Goal: Information Seeking & Learning: Learn about a topic

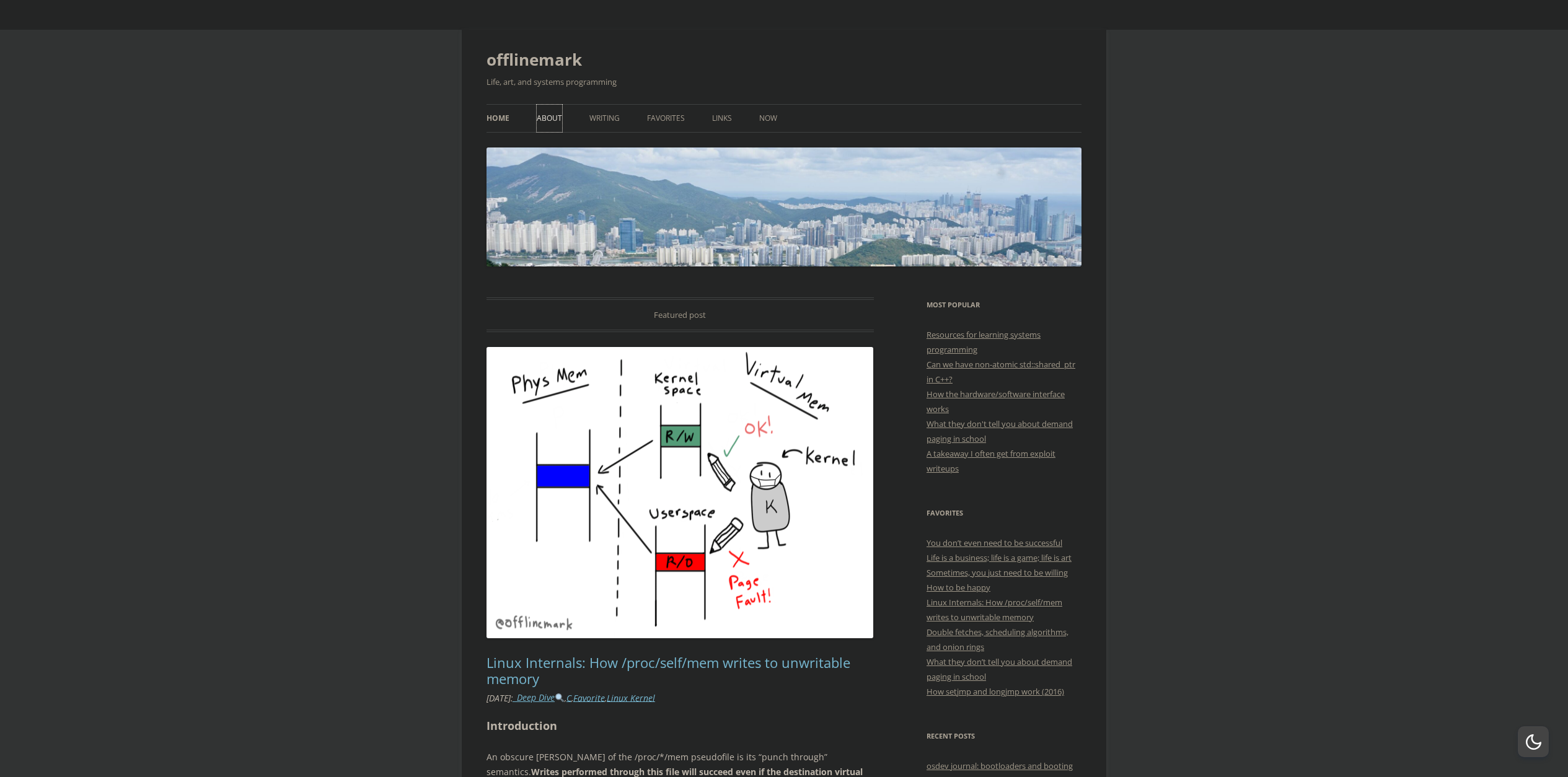
click at [552, 120] on link "About" at bounding box center [549, 118] width 25 height 27
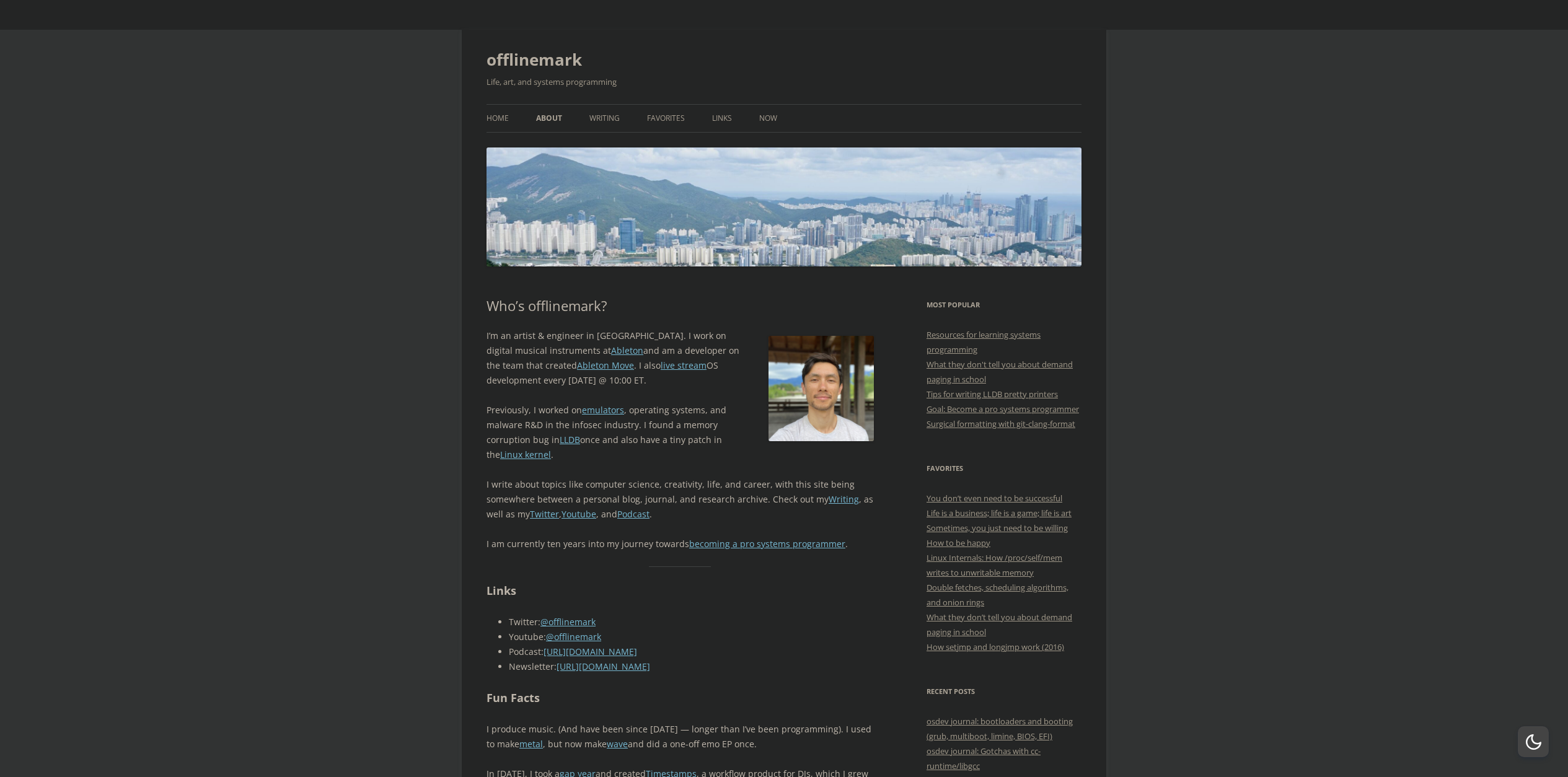
drag, startPoint x: 641, startPoint y: 313, endPoint x: 662, endPoint y: 385, distance: 75.0
click at [662, 385] on p "I’m an artist & engineer in Berlin. I work on digital musical instruments at Ab…" at bounding box center [680, 358] width 387 height 60
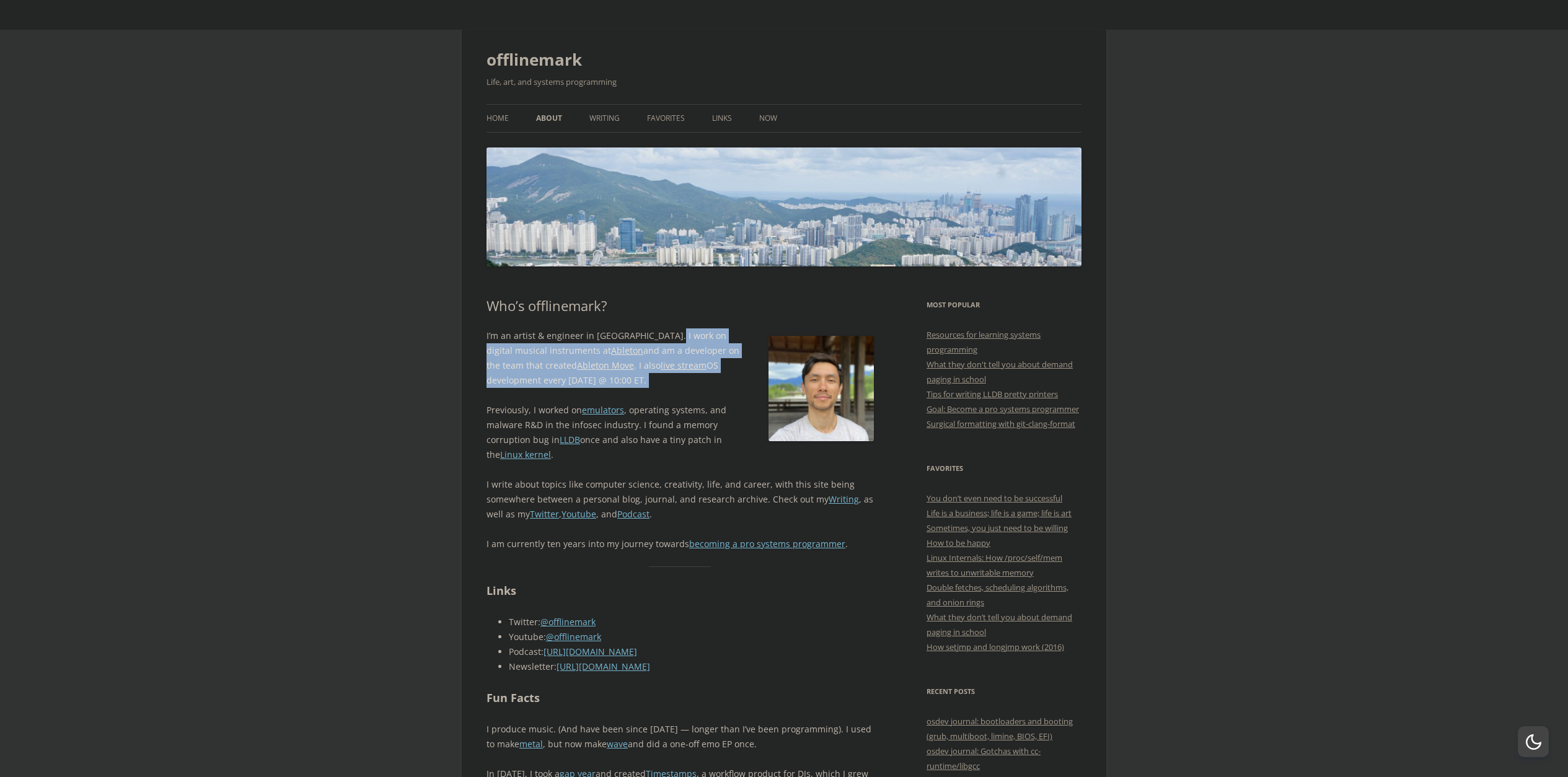
drag, startPoint x: 662, startPoint y: 385, endPoint x: 682, endPoint y: 326, distance: 62.3
drag, startPoint x: 687, startPoint y: 306, endPoint x: 669, endPoint y: 379, distance: 75.2
click at [669, 379] on p "I’m an artist & engineer in Berlin. I work on digital musical instruments at Ab…" at bounding box center [680, 358] width 387 height 60
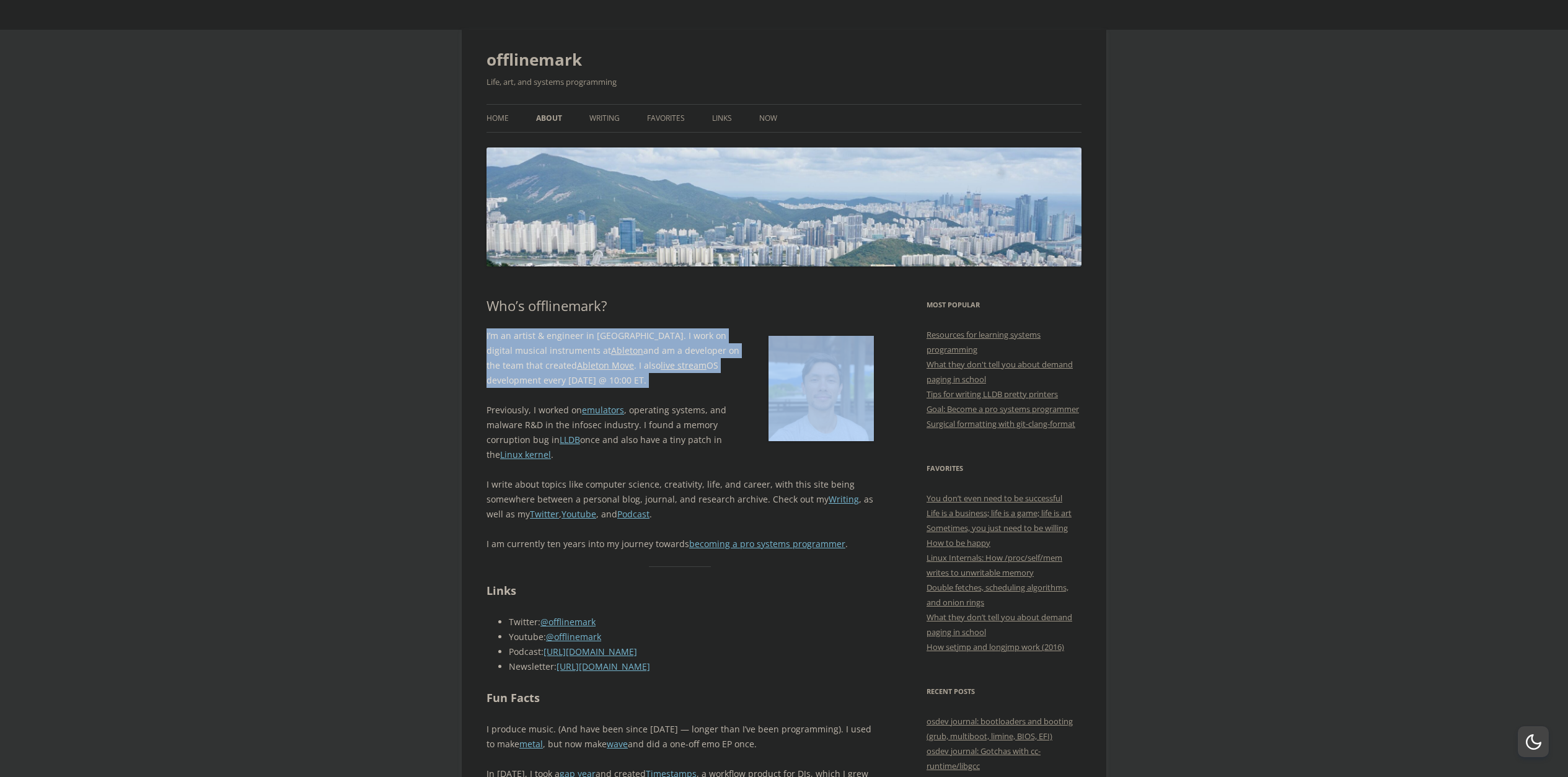
drag, startPoint x: 669, startPoint y: 379, endPoint x: 686, endPoint y: 304, distance: 76.9
click at [686, 304] on h1 "Who’s offlinemark?" at bounding box center [680, 306] width 387 height 16
drag, startPoint x: 686, startPoint y: 304, endPoint x: 626, endPoint y: 378, distance: 95.3
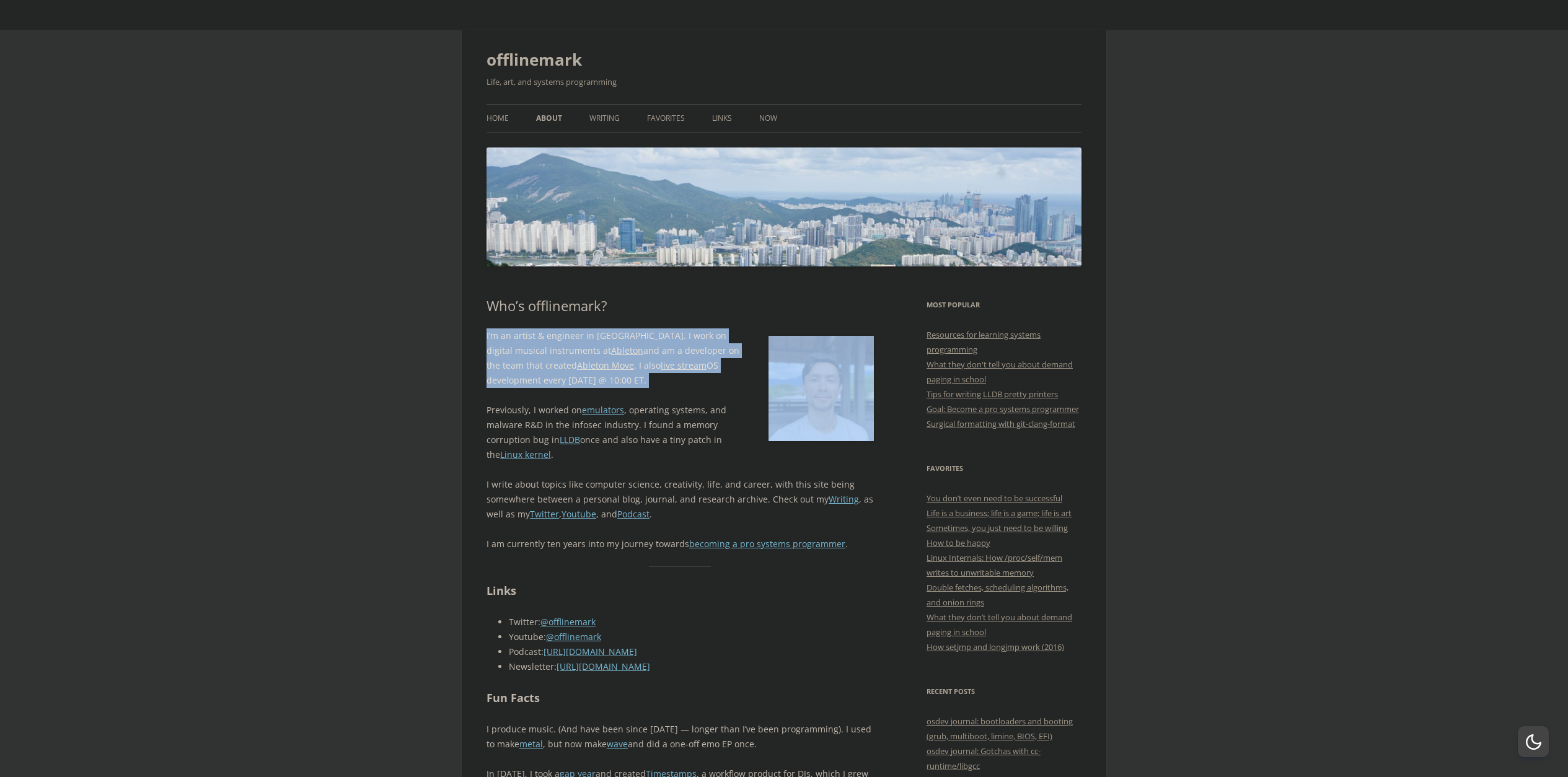
click at [626, 378] on p "I’m an artist & engineer in Berlin. I work on digital musical instruments at Ab…" at bounding box center [680, 358] width 387 height 60
drag, startPoint x: 626, startPoint y: 378, endPoint x: 639, endPoint y: 305, distance: 74.1
click at [639, 305] on h1 "Who’s offlinemark?" at bounding box center [680, 306] width 387 height 16
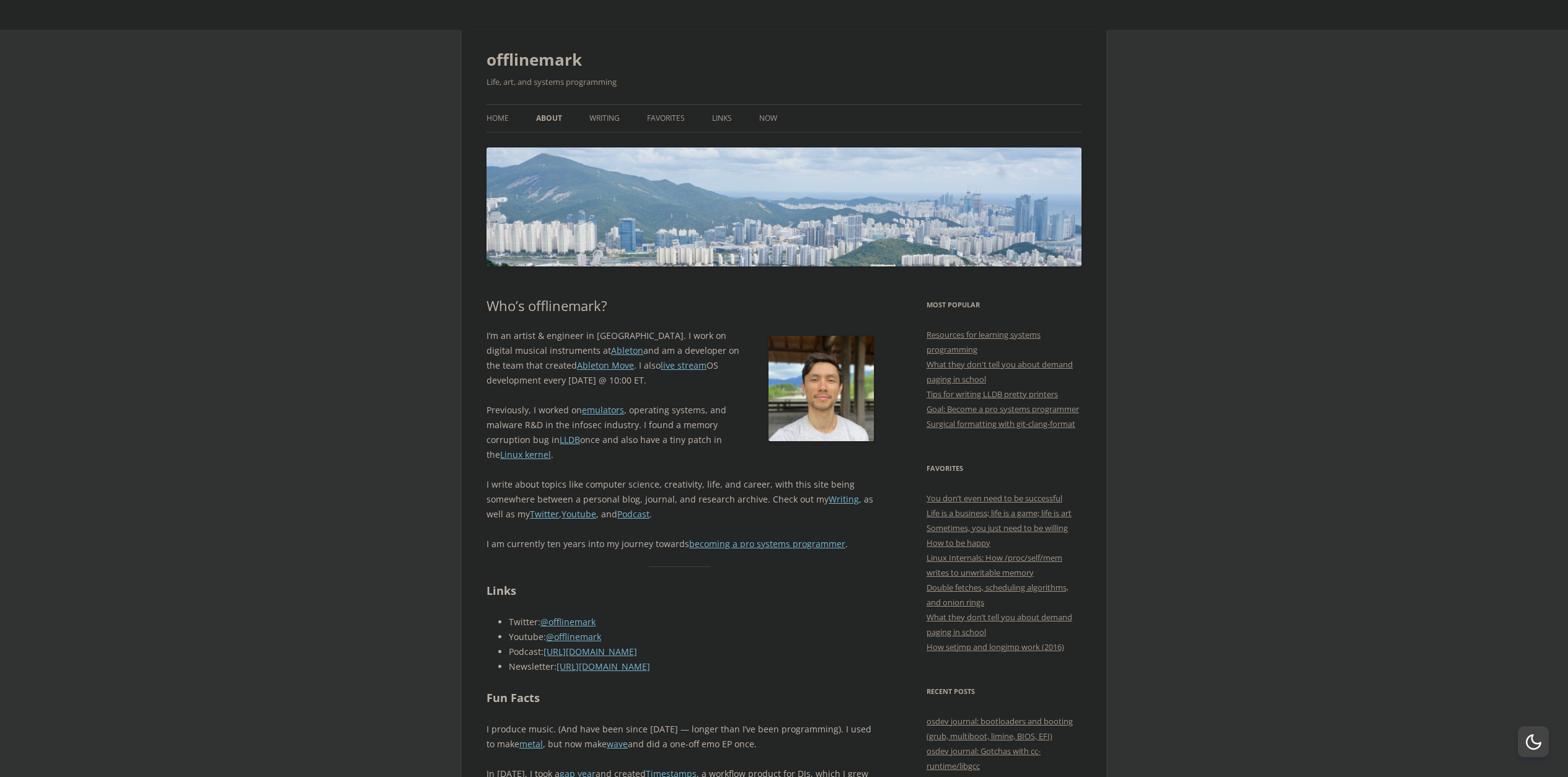
drag, startPoint x: 639, startPoint y: 309, endPoint x: 610, endPoint y: 382, distance: 78.5
click at [610, 382] on p "I’m an artist & engineer in Berlin. I work on digital musical instruments at Ab…" at bounding box center [680, 358] width 387 height 60
drag, startPoint x: 610, startPoint y: 382, endPoint x: 631, endPoint y: 453, distance: 74.0
click at [631, 453] on div "I’m an artist & engineer in Berlin. I work on digital musical instruments at Ab…" at bounding box center [680, 439] width 387 height 223
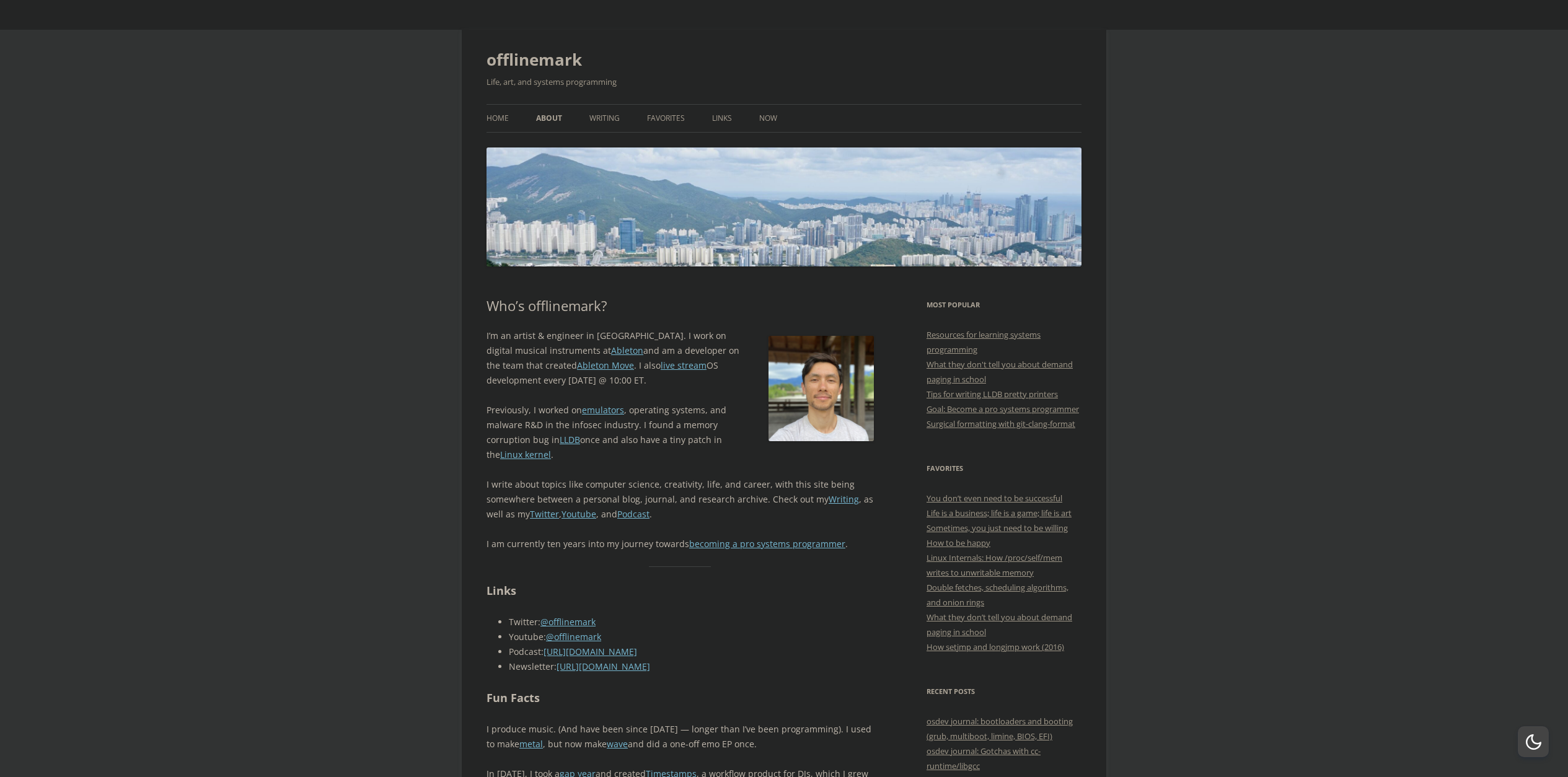
click at [631, 453] on p "Previously, I worked on emulators , operating systems, and malware R&D in the i…" at bounding box center [680, 432] width 387 height 60
drag, startPoint x: 631, startPoint y: 453, endPoint x: 689, endPoint y: 390, distance: 85.6
click at [689, 390] on div "I’m an artist & engineer in Berlin. I work on digital musical instruments at Ab…" at bounding box center [680, 439] width 387 height 223
drag, startPoint x: 694, startPoint y: 378, endPoint x: 643, endPoint y: 453, distance: 90.7
click at [643, 453] on div "I’m an artist & engineer in Berlin. I work on digital musical instruments at Ab…" at bounding box center [680, 439] width 387 height 223
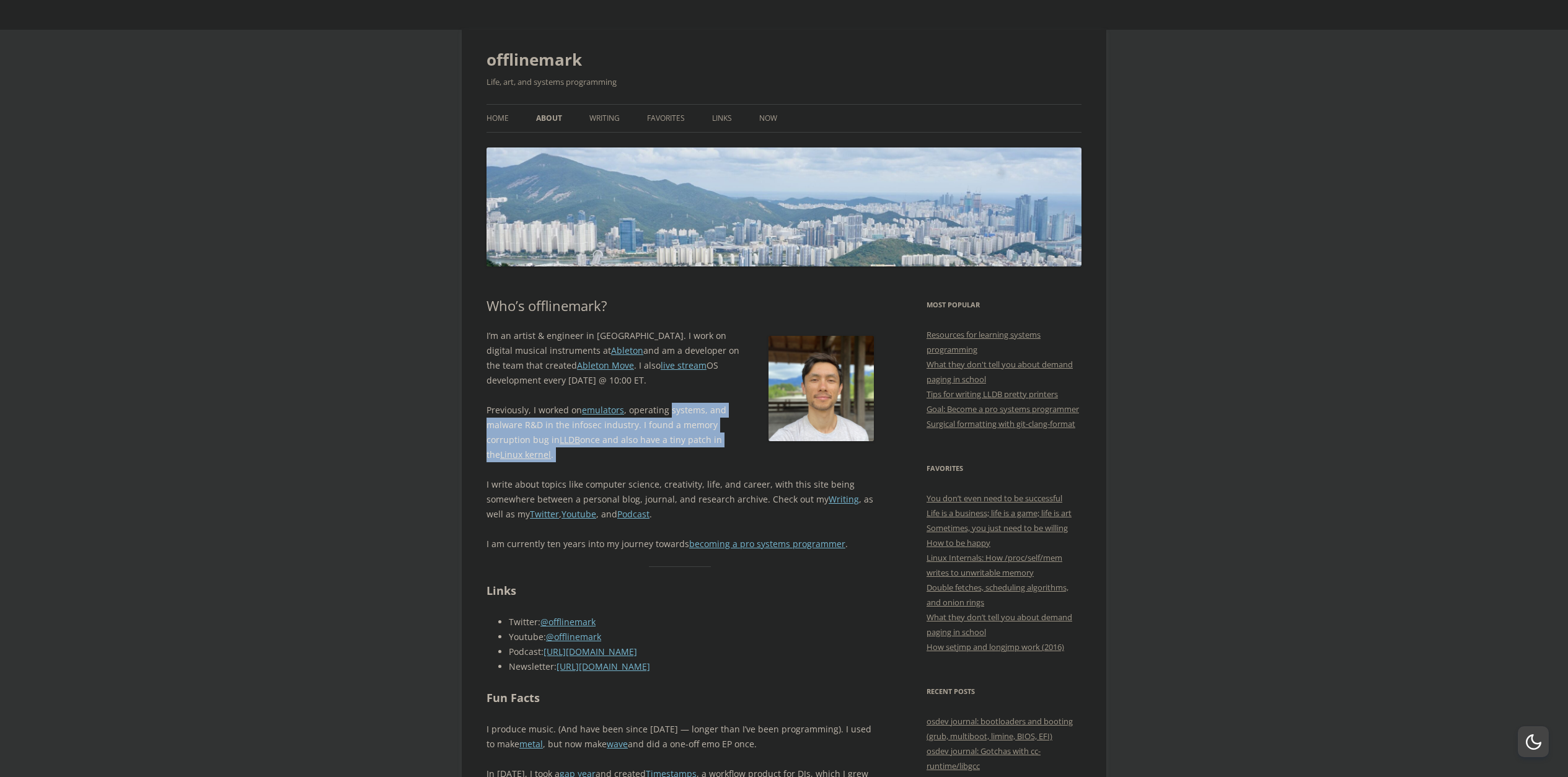
click at [643, 453] on p "Previously, I worked on emulators , operating systems, and malware R&D in the i…" at bounding box center [680, 432] width 387 height 60
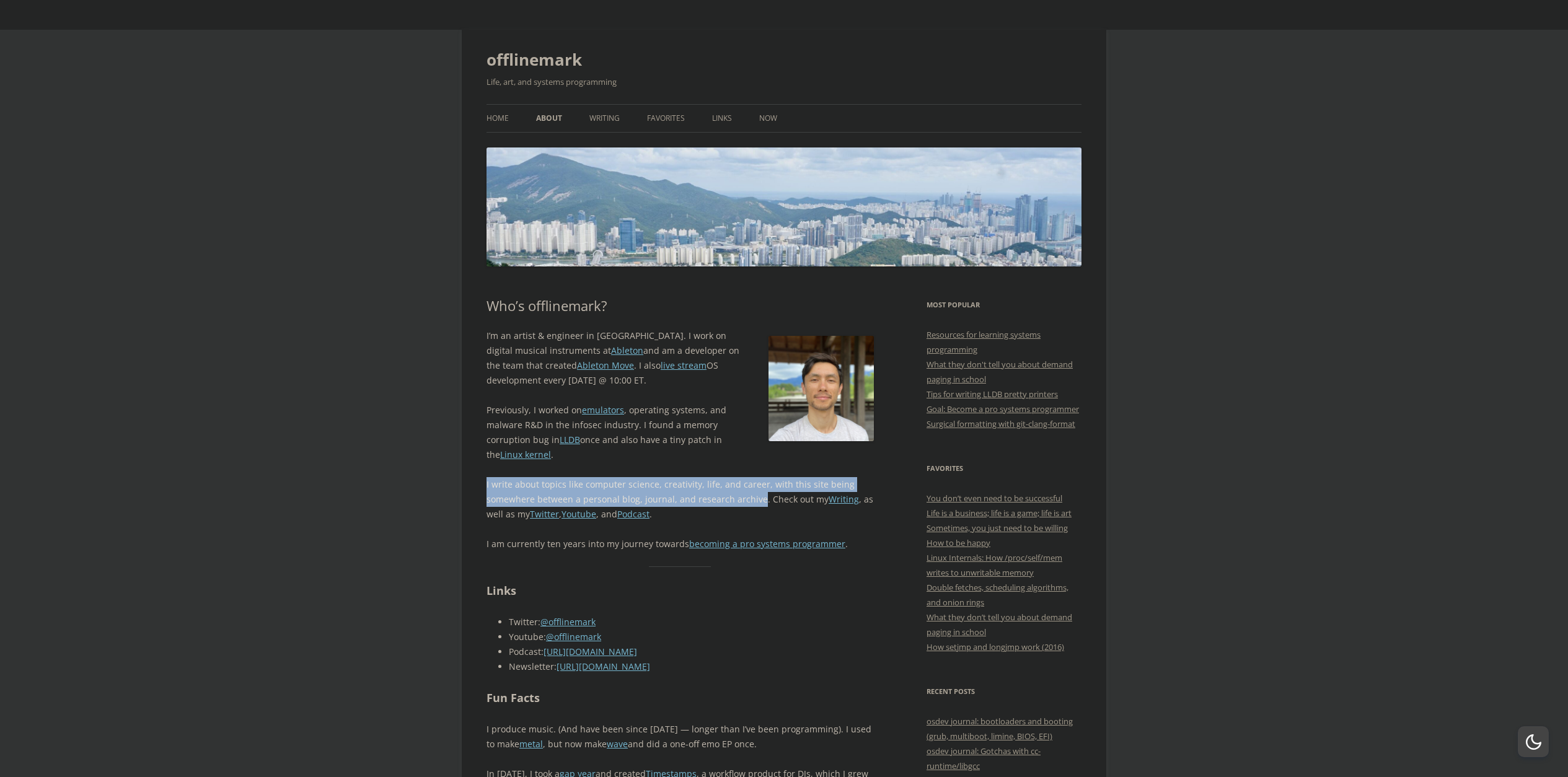
drag, startPoint x: 643, startPoint y: 453, endPoint x: 737, endPoint y: 500, distance: 105.1
click at [737, 504] on div "I’m an artist & engineer in Berlin. I work on digital musical instruments at Ab…" at bounding box center [680, 439] width 387 height 223
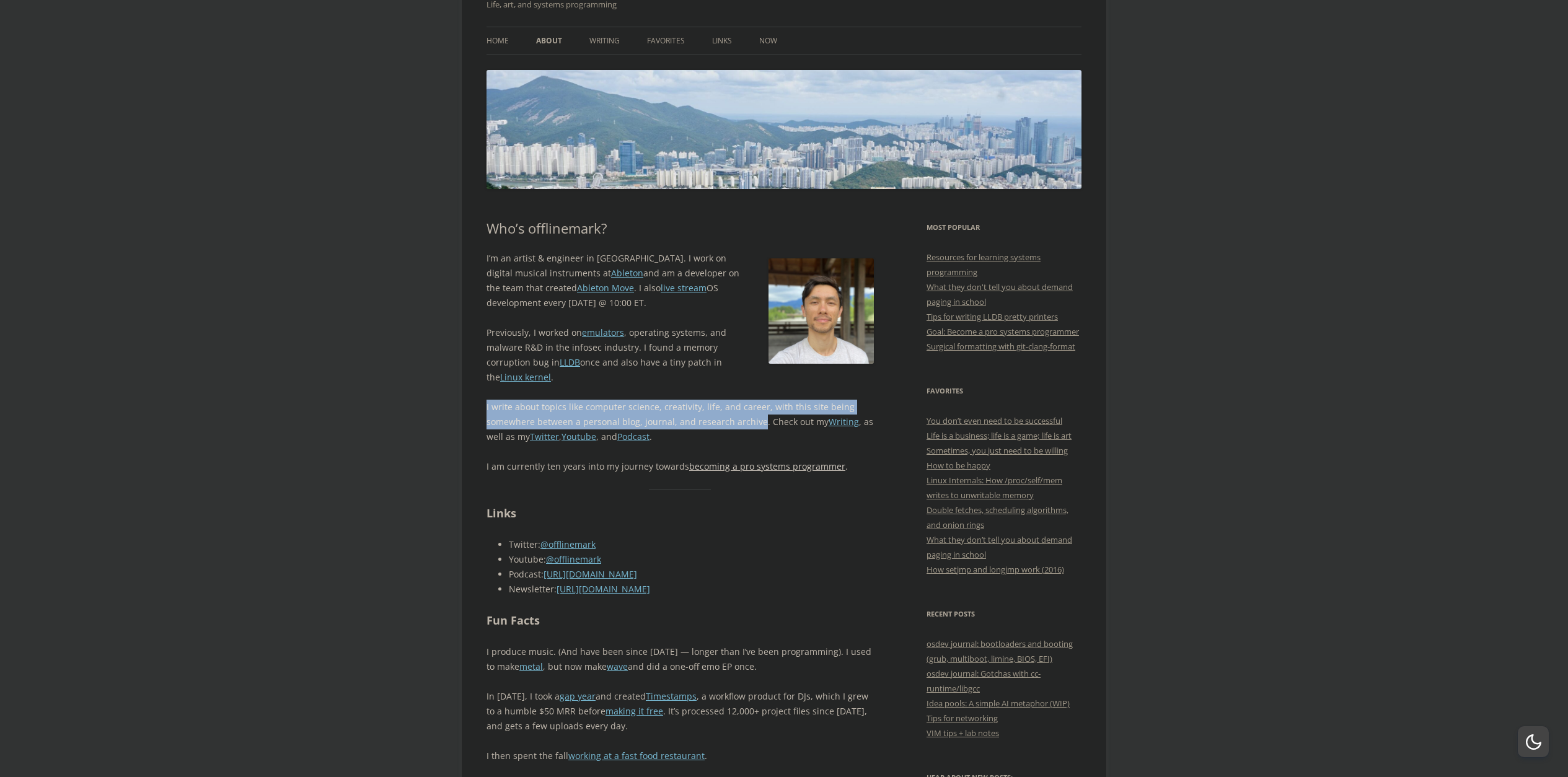
scroll to position [310, 0]
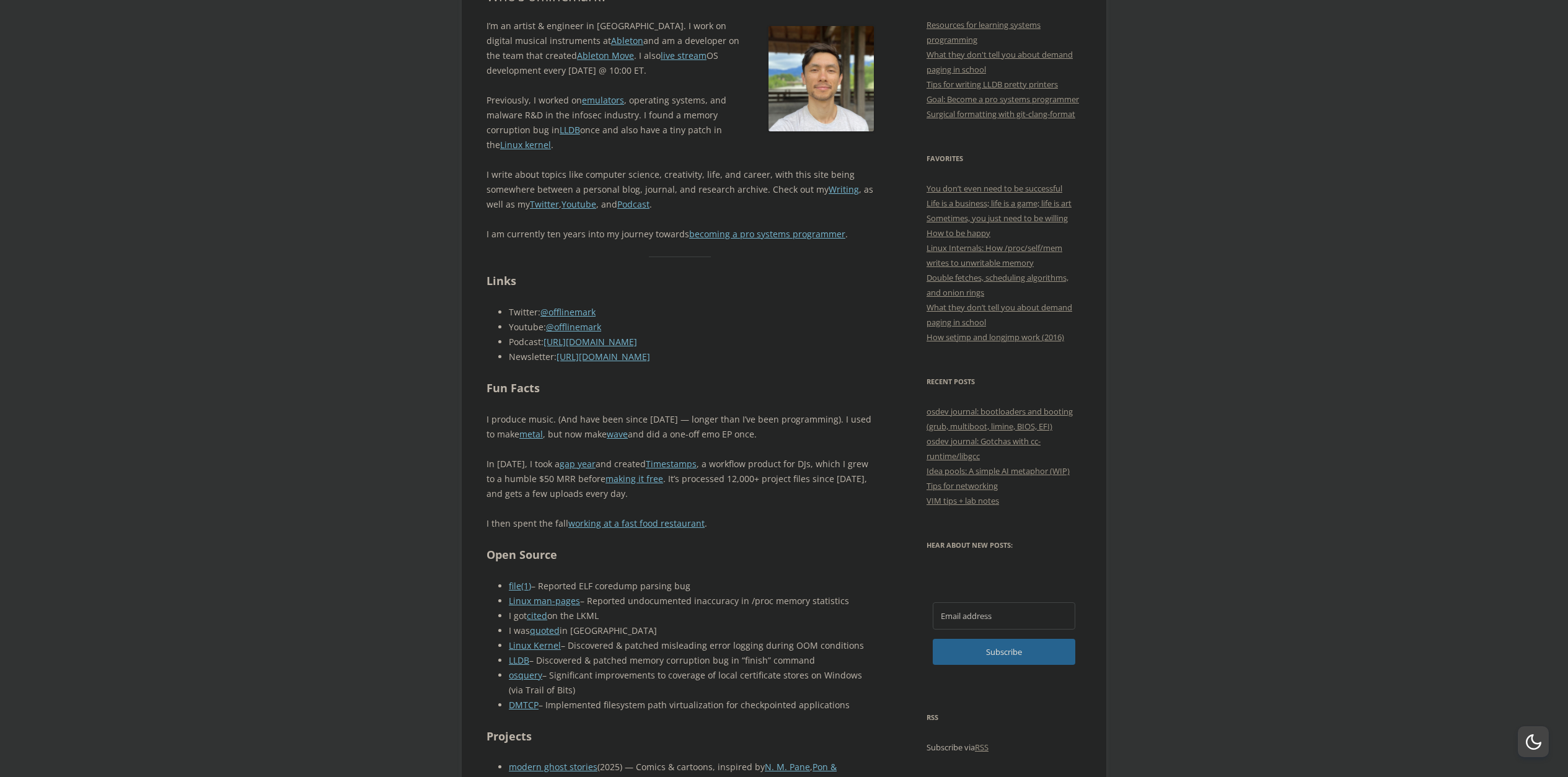
click at [783, 373] on div "I’m an artist & engineer in Berlin. I work on digital musical instruments at Ab…" at bounding box center [680, 707] width 387 height 1377
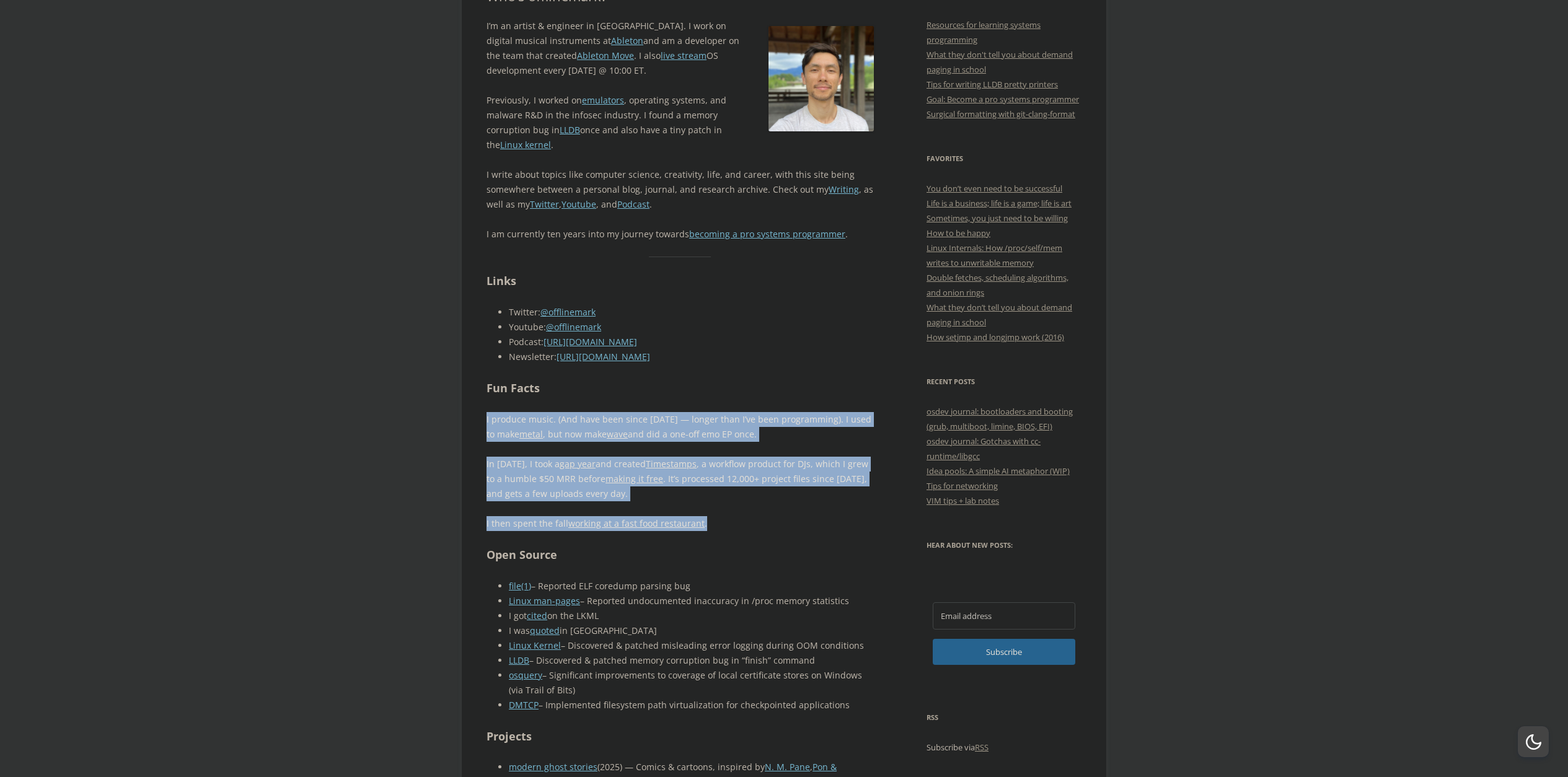
drag, startPoint x: 798, startPoint y: 476, endPoint x: 794, endPoint y: 506, distance: 30.3
drag, startPoint x: 790, startPoint y: 511, endPoint x: 813, endPoint y: 383, distance: 130.0
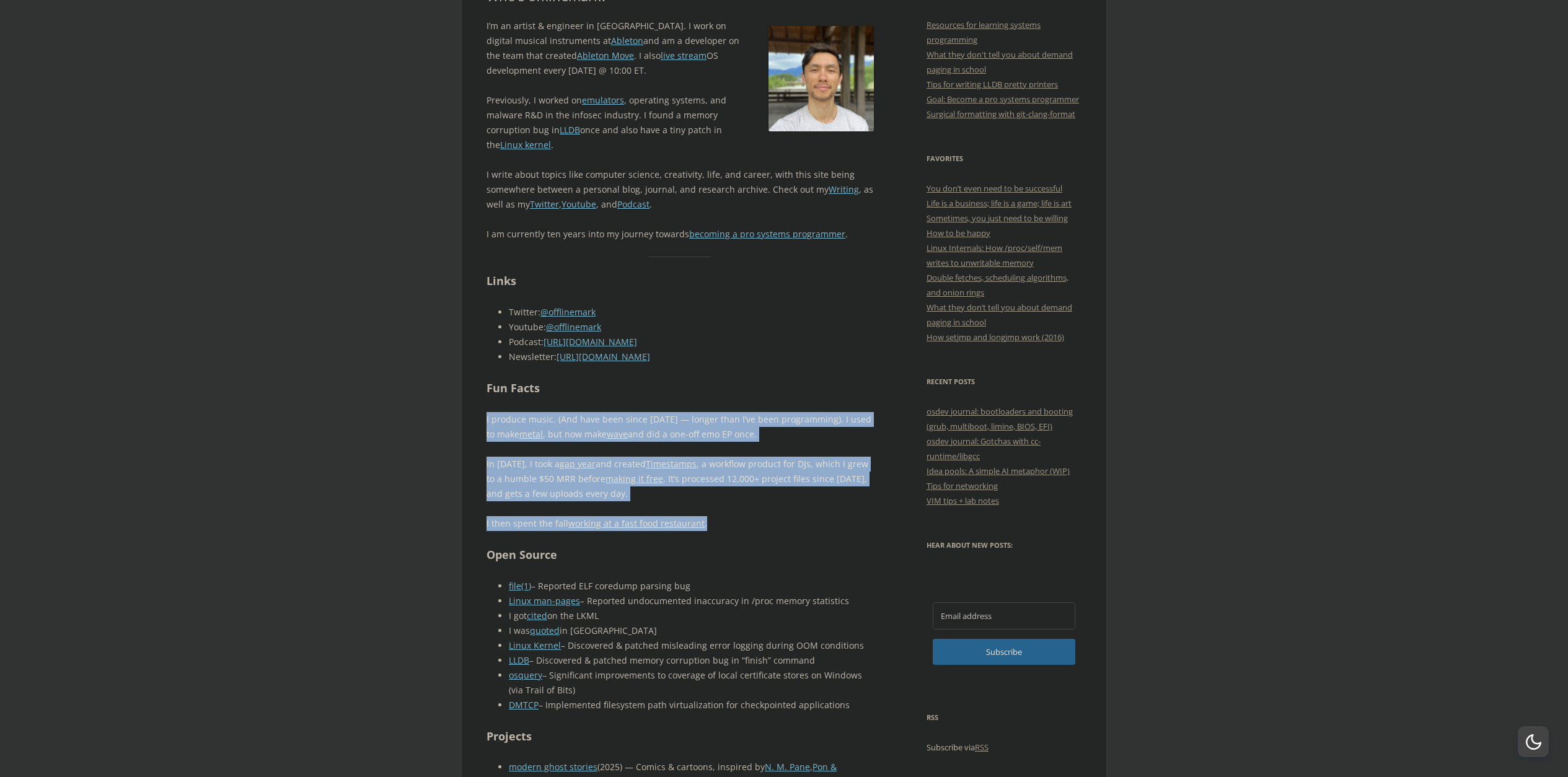
click at [813, 383] on h2 "Fun Facts" at bounding box center [680, 388] width 387 height 18
drag, startPoint x: 813, startPoint y: 383, endPoint x: 796, endPoint y: 477, distance: 95.5
click at [796, 477] on p "In 2020, I took a gap year and created Timestamps , a workflow product for DJs,…" at bounding box center [680, 478] width 387 height 45
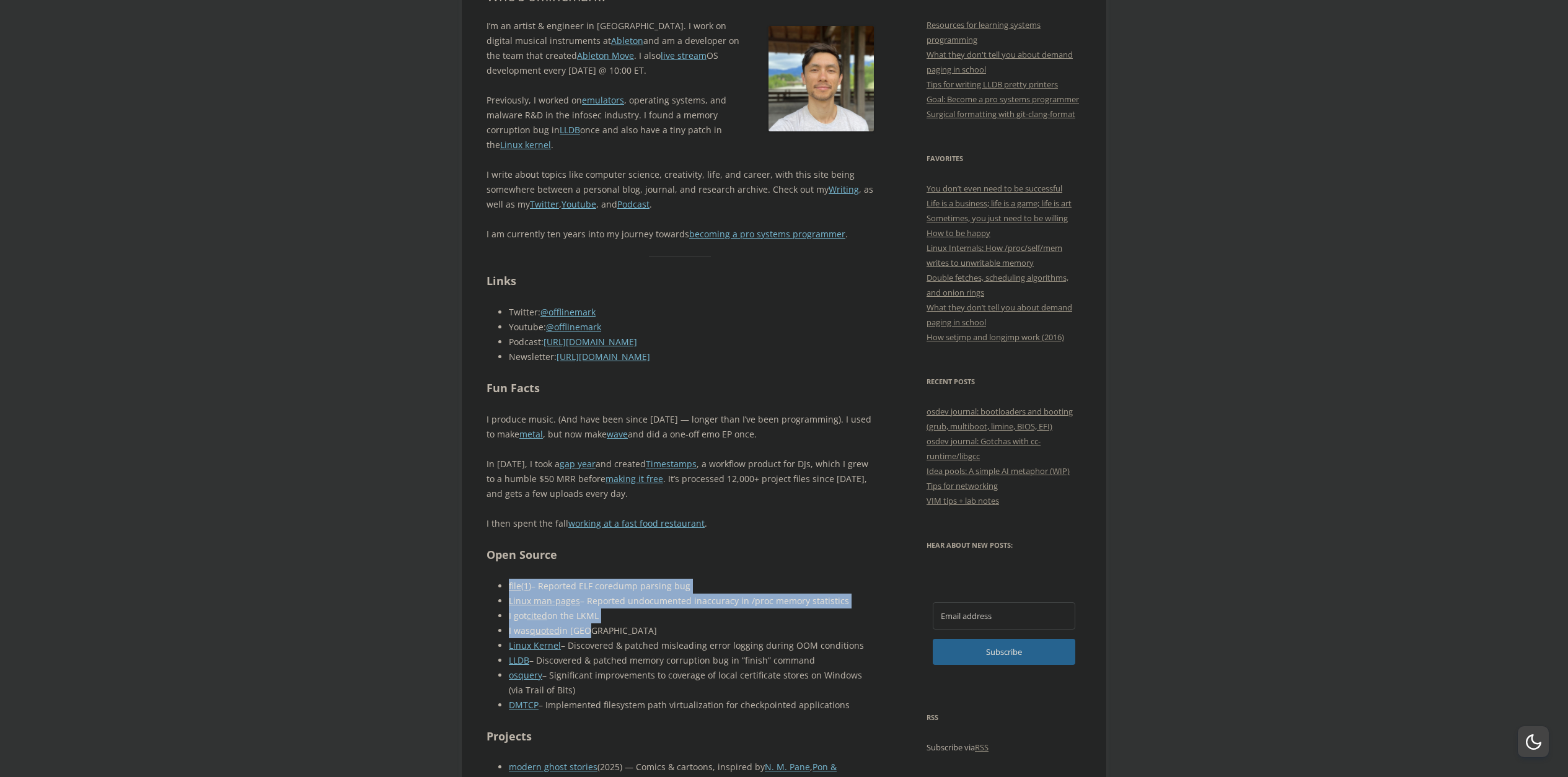
drag, startPoint x: 563, startPoint y: 568, endPoint x: 713, endPoint y: 632, distance: 163.1
click at [713, 632] on li "I was quoted in LWN" at bounding box center [691, 631] width 365 height 15
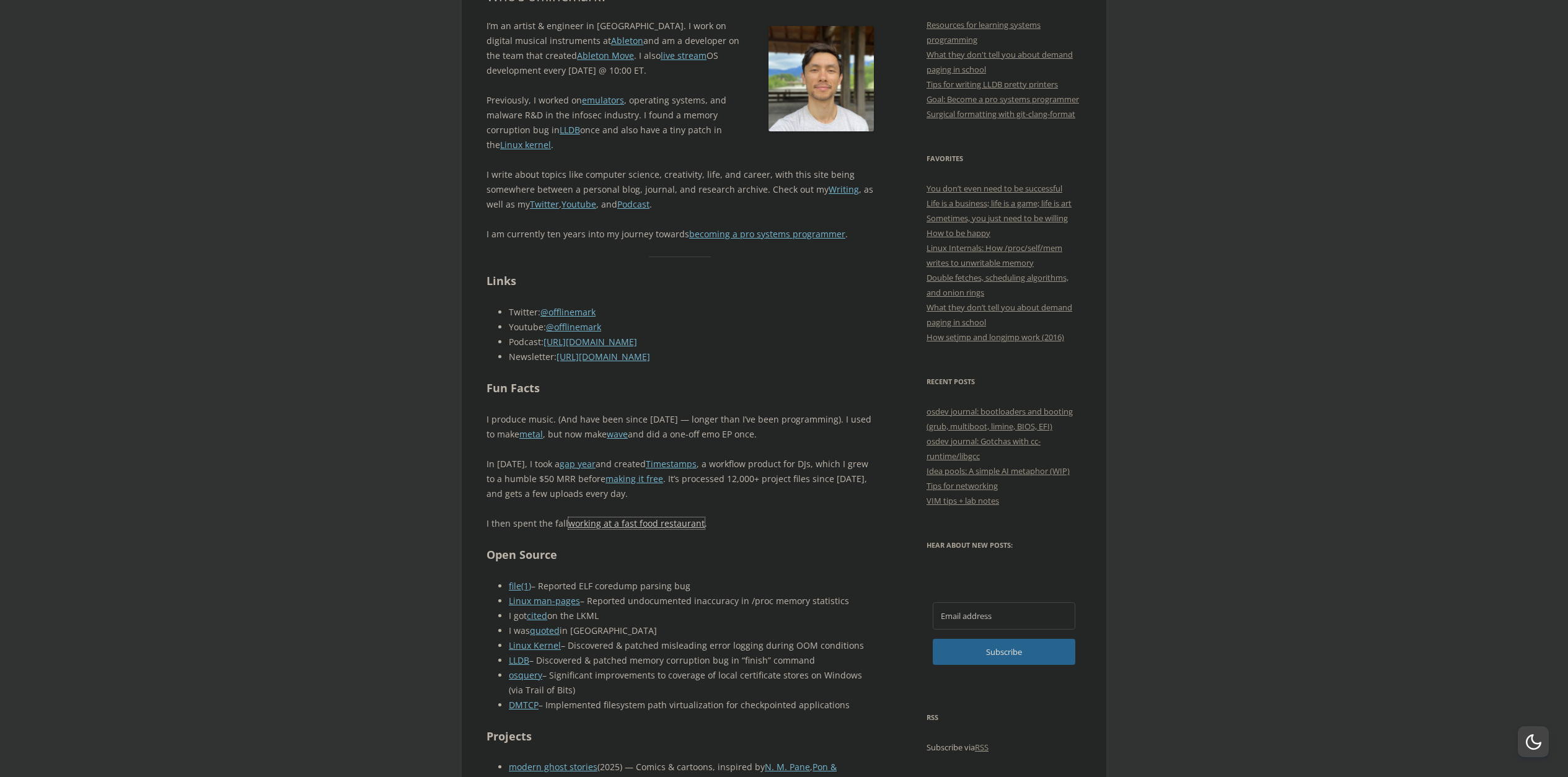
click at [650, 526] on link "working at a fast food restaurant" at bounding box center [636, 523] width 136 height 12
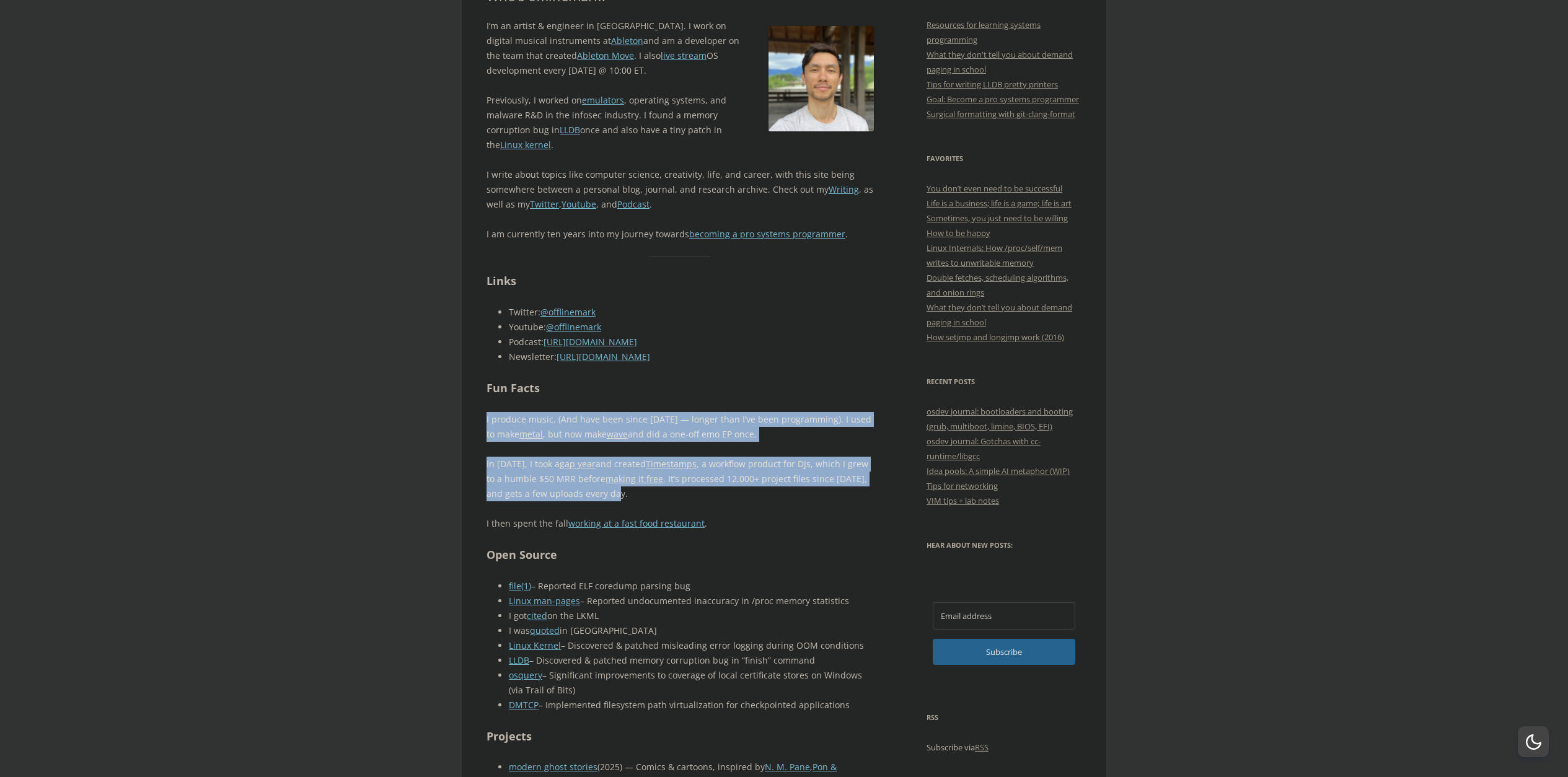
drag, startPoint x: 603, startPoint y: 389, endPoint x: 739, endPoint y: 493, distance: 171.2
click at [739, 493] on p "In 2020, I took a gap year and created Timestamps , a workflow product for DJs,…" at bounding box center [680, 478] width 387 height 45
drag, startPoint x: 739, startPoint y: 493, endPoint x: 781, endPoint y: 400, distance: 102.0
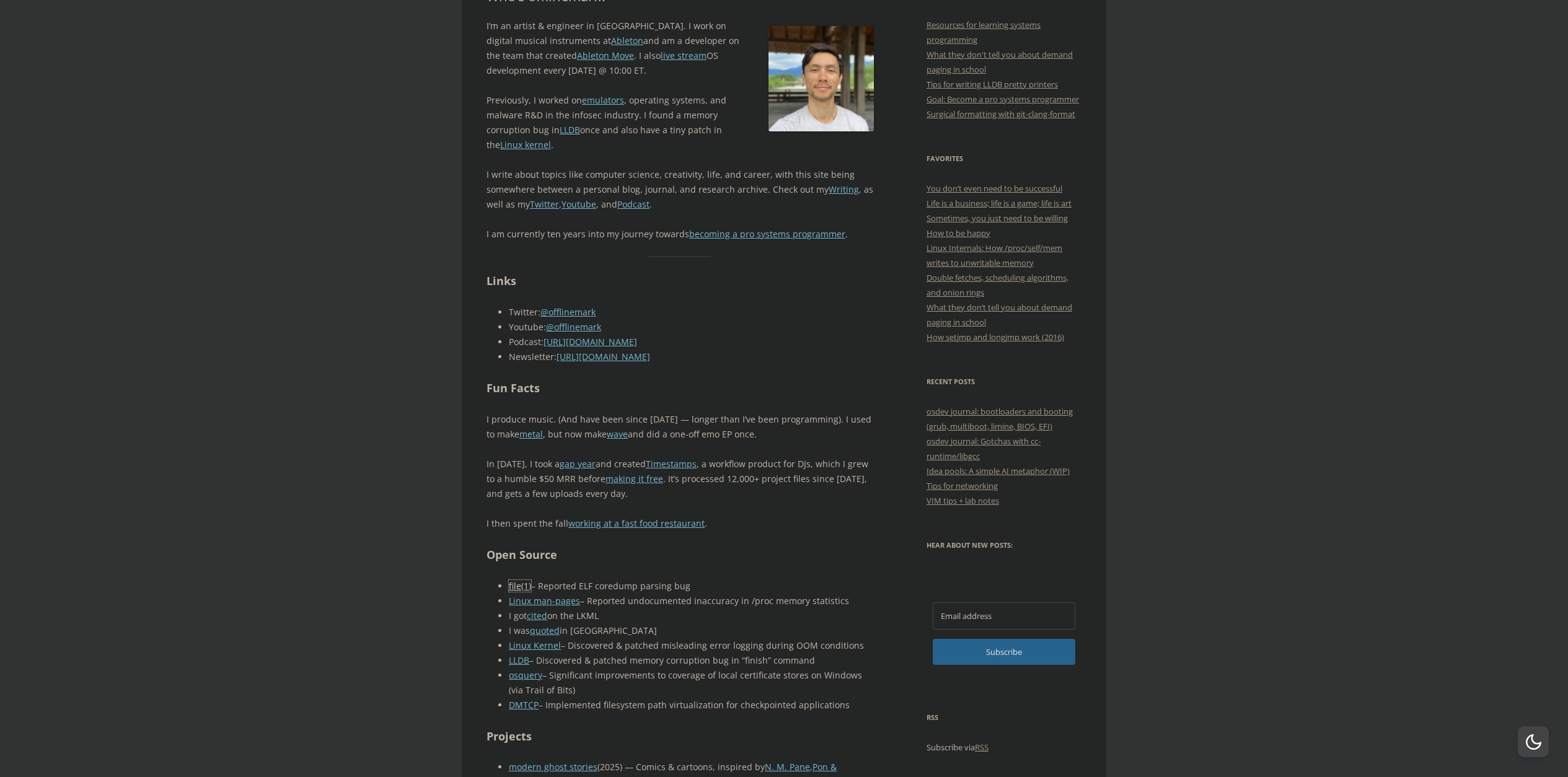
click at [516, 587] on link "file(1)" at bounding box center [520, 585] width 22 height 12
click at [554, 597] on link "Linux man-pages" at bounding box center [544, 600] width 71 height 12
click at [539, 612] on link "cited" at bounding box center [537, 615] width 21 height 12
click at [542, 631] on link "quoted" at bounding box center [544, 630] width 30 height 12
click at [542, 647] on link "Linux Kernel" at bounding box center [535, 645] width 52 height 12
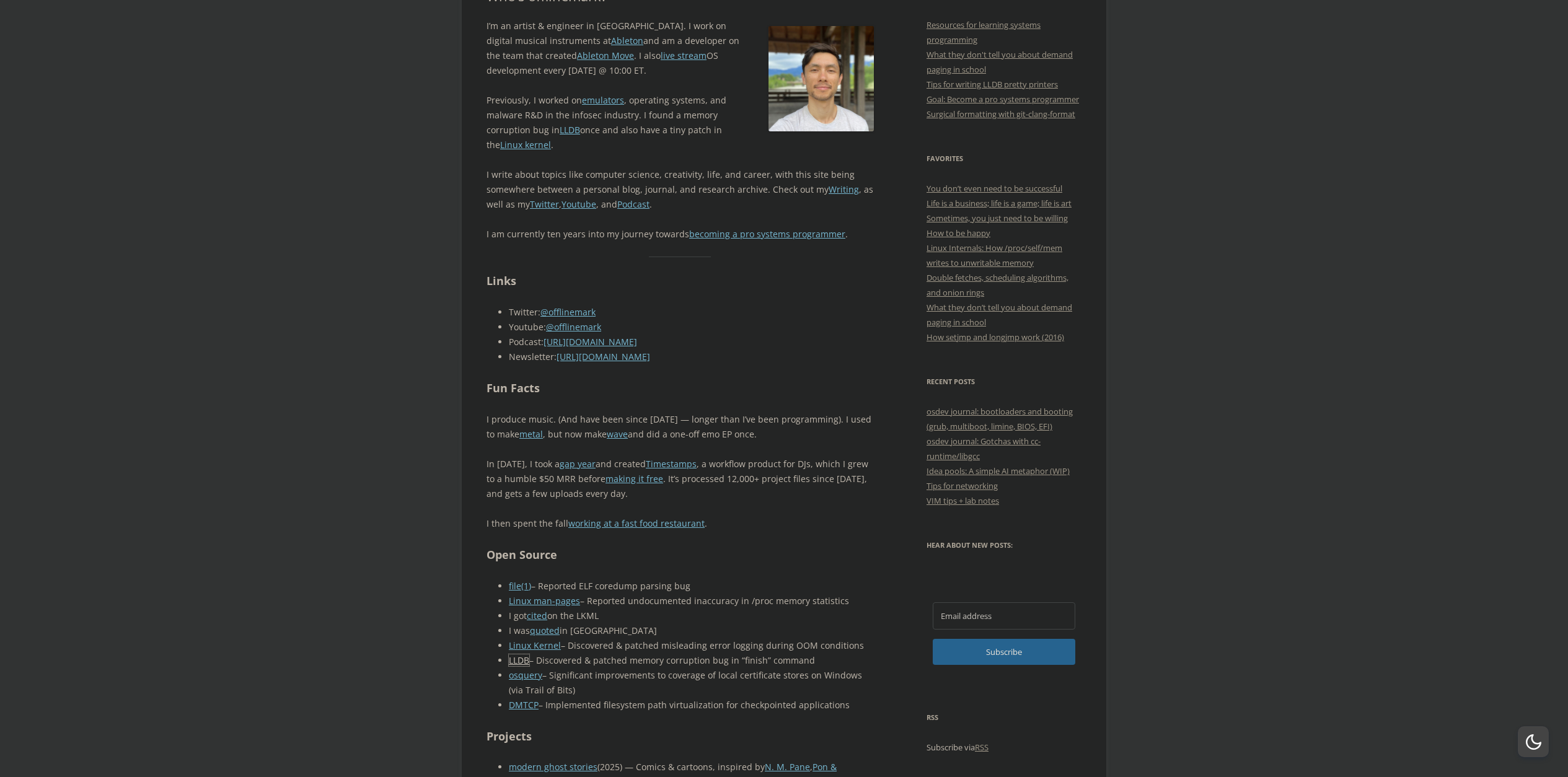
click at [518, 661] on link "LLDB" at bounding box center [519, 659] width 21 height 12
click at [521, 676] on link "osquery" at bounding box center [525, 675] width 33 height 12
click at [518, 708] on link "DMTCP" at bounding box center [523, 704] width 30 height 12
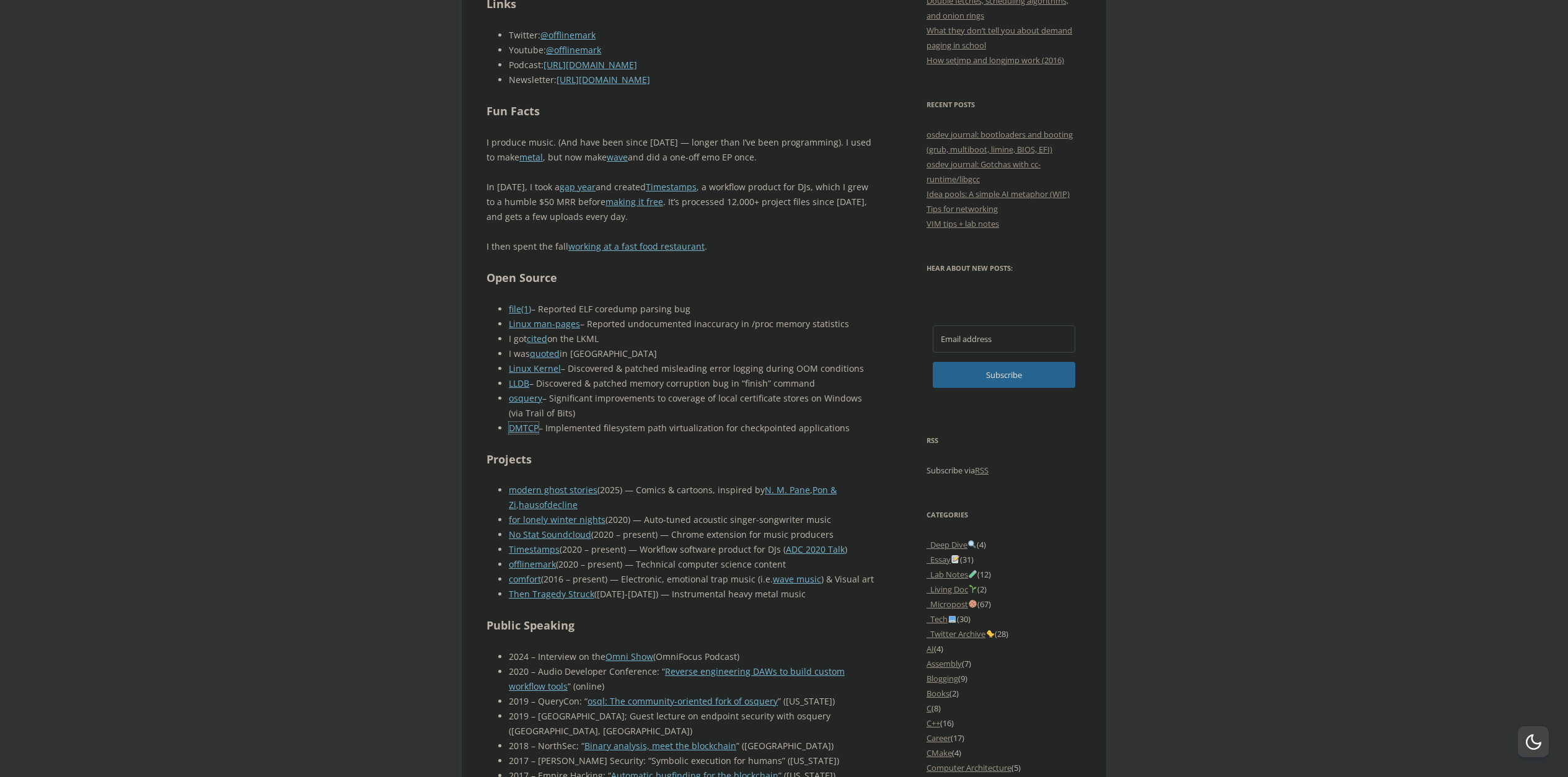
scroll to position [619, 0]
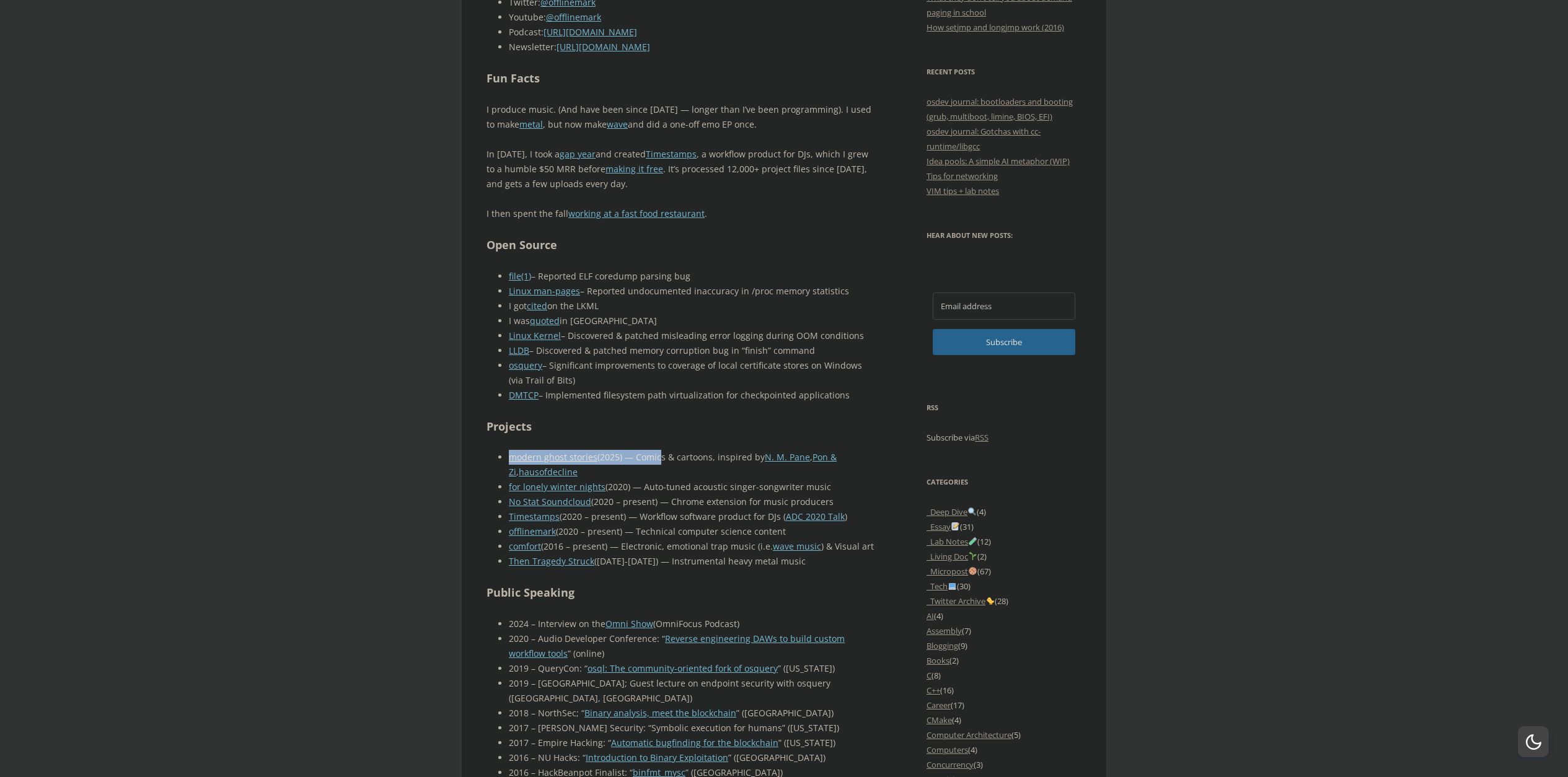
drag, startPoint x: 490, startPoint y: 449, endPoint x: 664, endPoint y: 471, distance: 175.4
click at [657, 459] on div "Fun Facts I produce music. (And have been since 2010 — longer than I’ve been pr…" at bounding box center [680, 578] width 387 height 1017
click at [667, 478] on li "modern ghost stories (2025) — Comics & cartoons, inspired by N. M. Pane , Pon &…" at bounding box center [691, 464] width 365 height 30
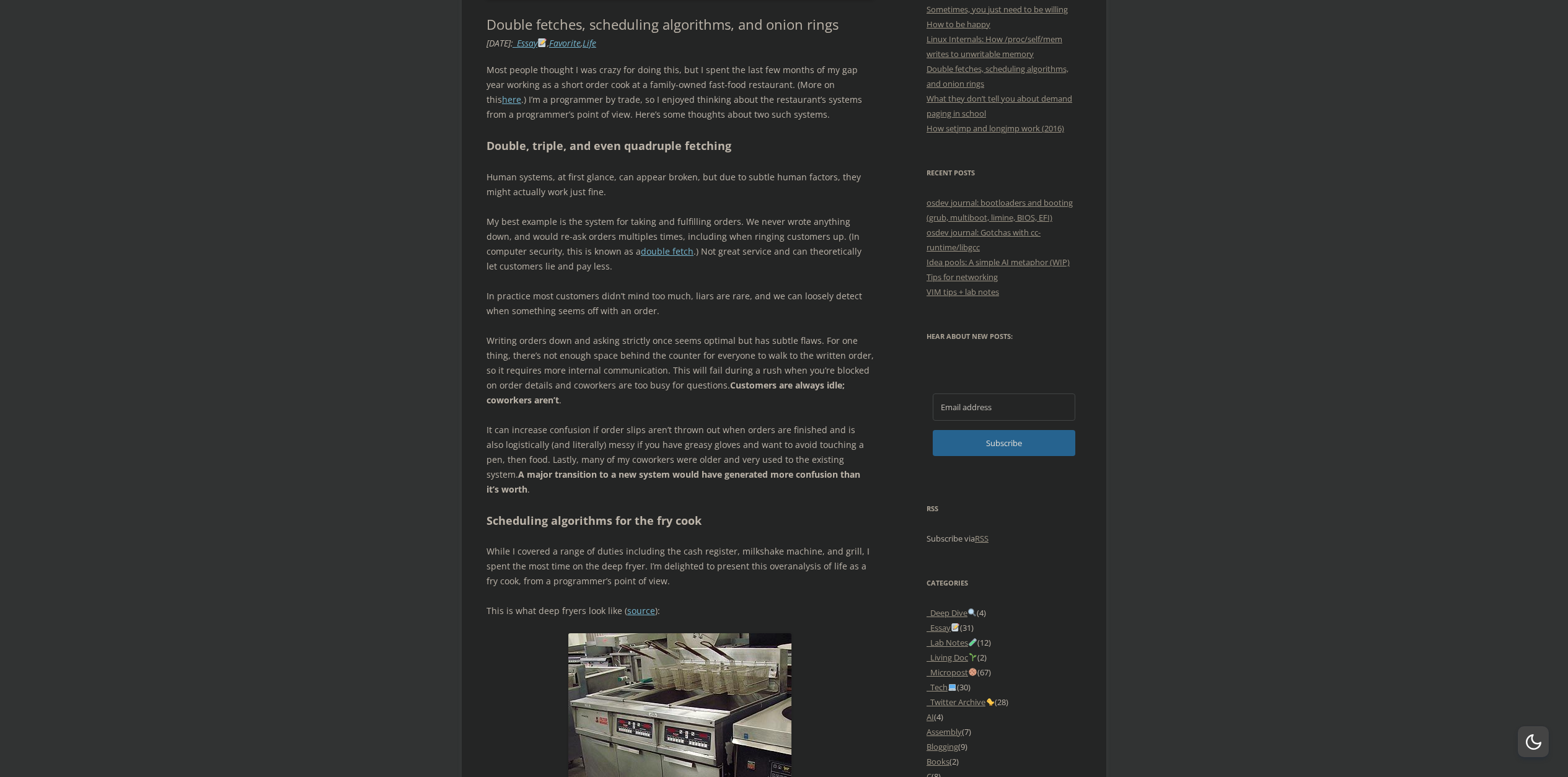
scroll to position [681, 0]
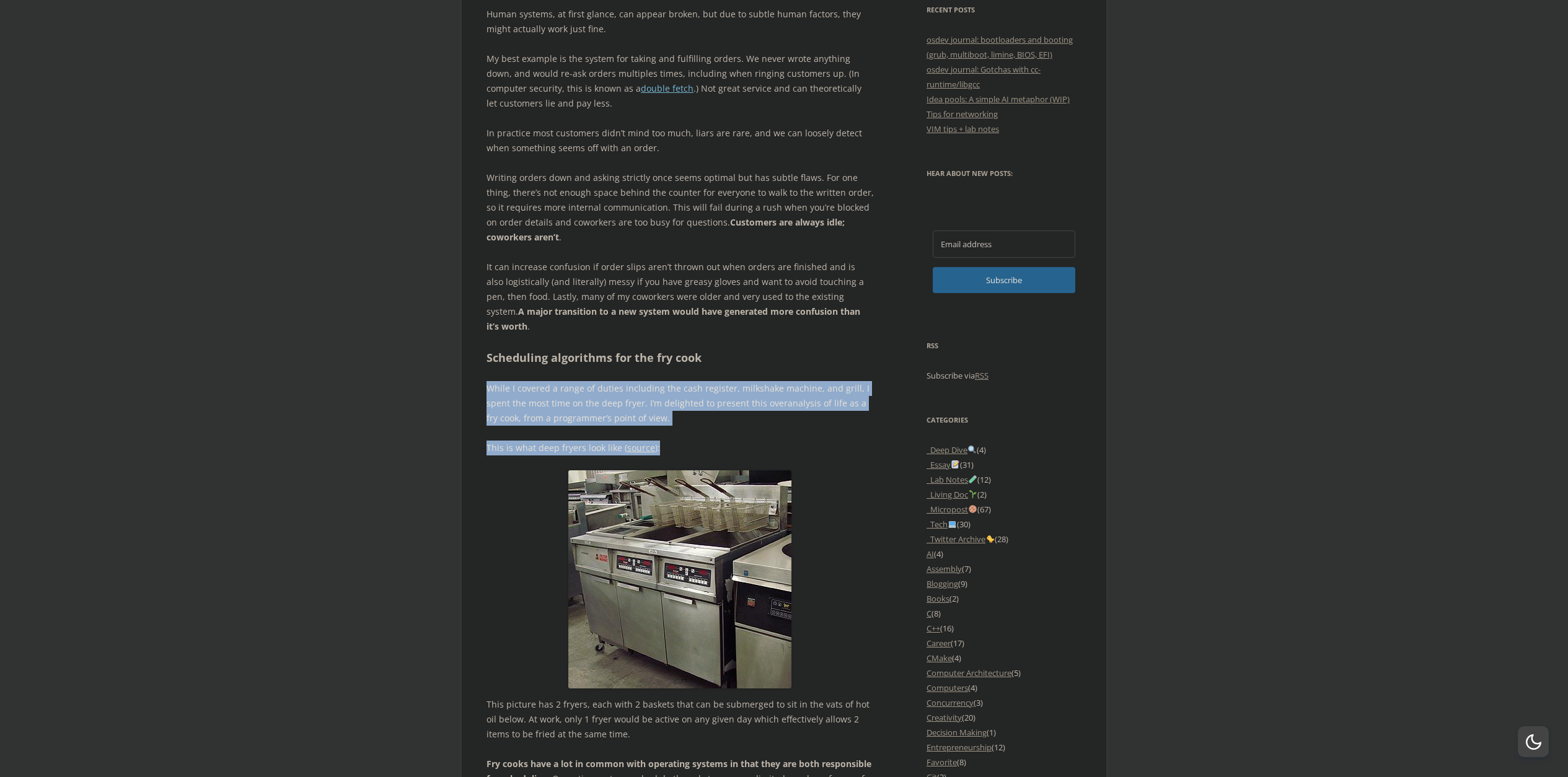
drag, startPoint x: 720, startPoint y: 429, endPoint x: 740, endPoint y: 343, distance: 88.3
click at [740, 349] on h2 "Scheduling algorithms for the fry cook" at bounding box center [680, 358] width 387 height 18
drag, startPoint x: 747, startPoint y: 338, endPoint x: 739, endPoint y: 411, distance: 73.4
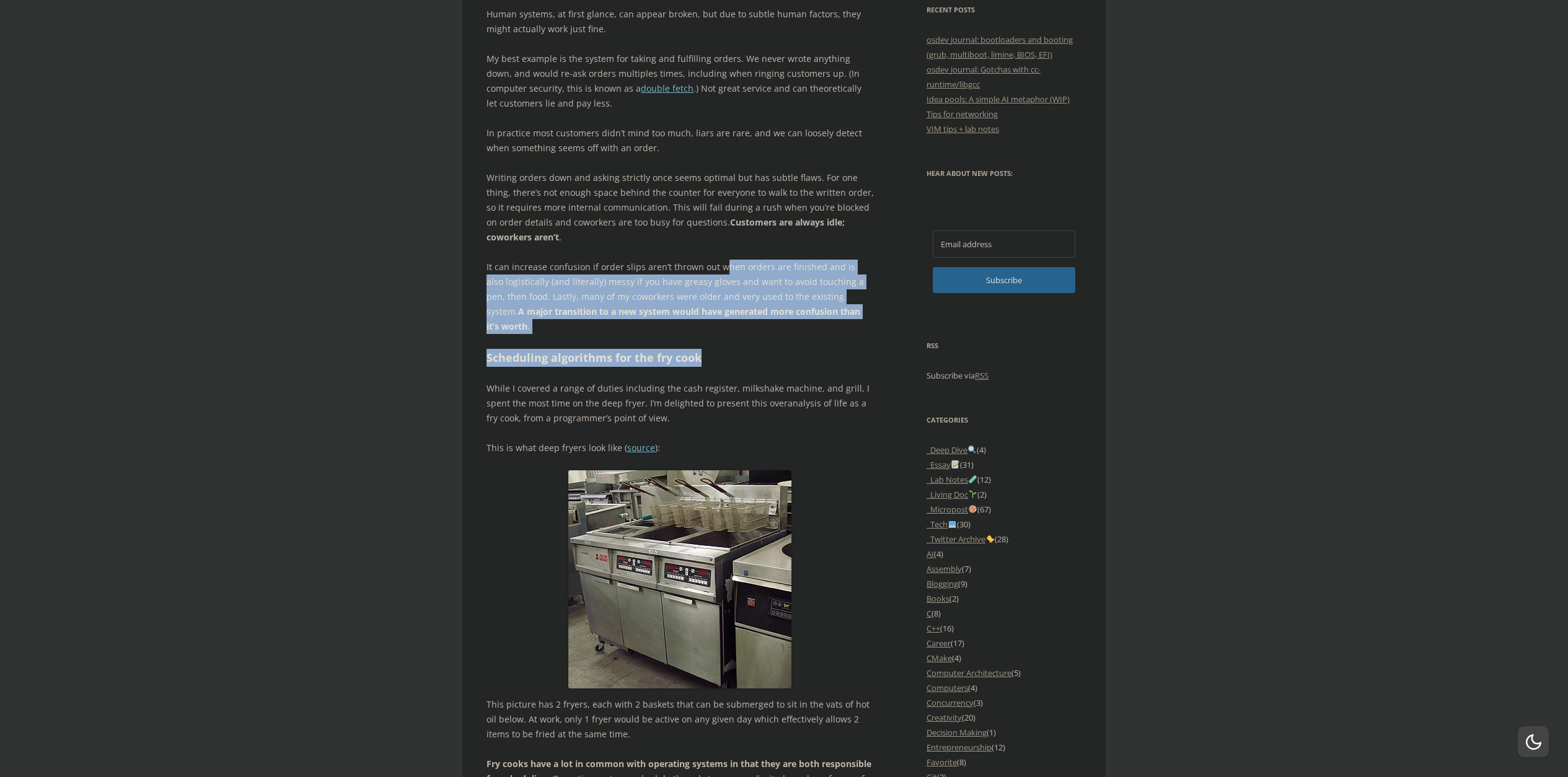
drag, startPoint x: 739, startPoint y: 412, endPoint x: 717, endPoint y: 244, distance: 169.4
click at [717, 244] on p "Writing orders down and asking strictly once seems optimal but has subtle flaws…" at bounding box center [680, 207] width 387 height 74
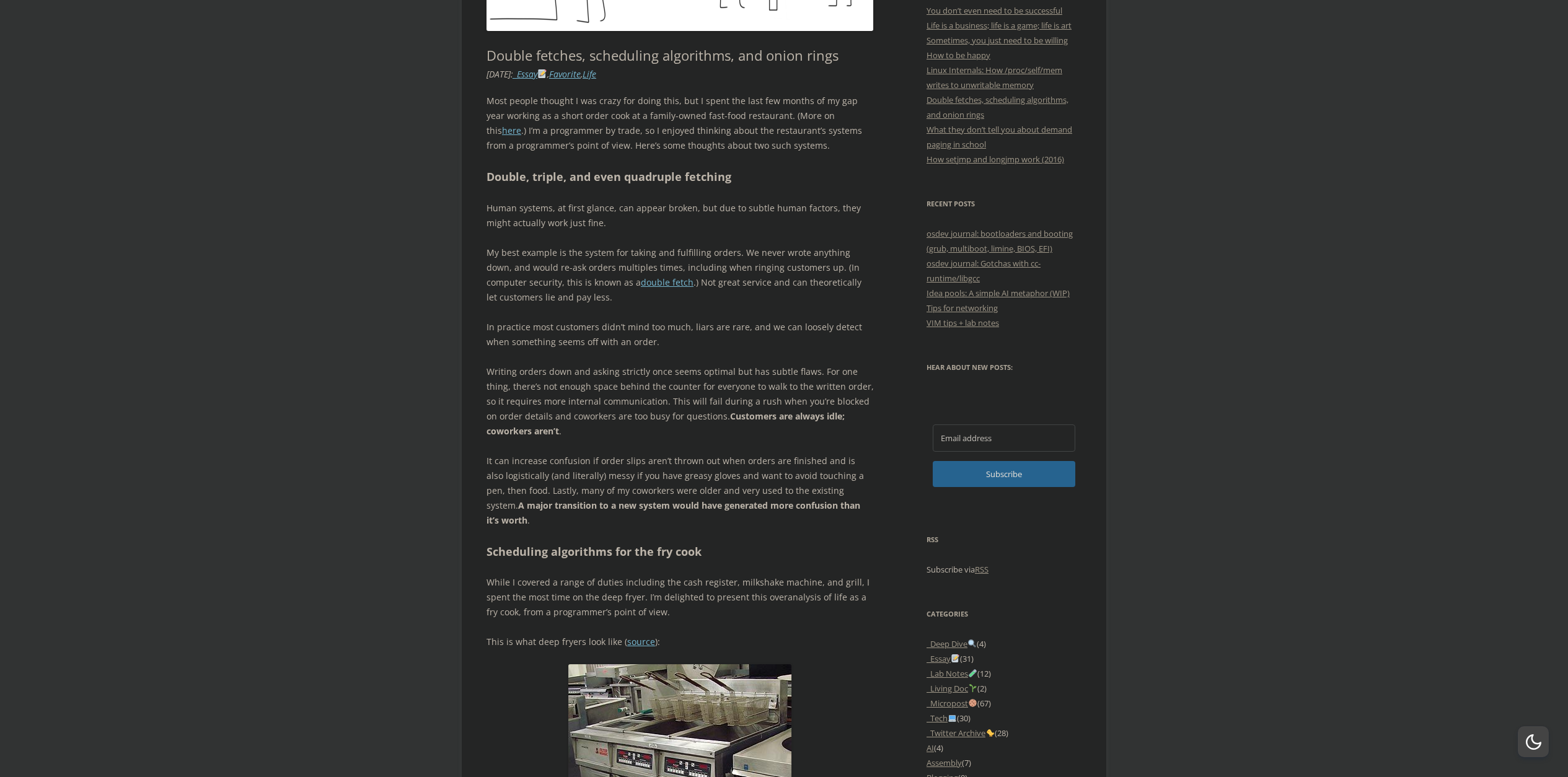
scroll to position [434, 0]
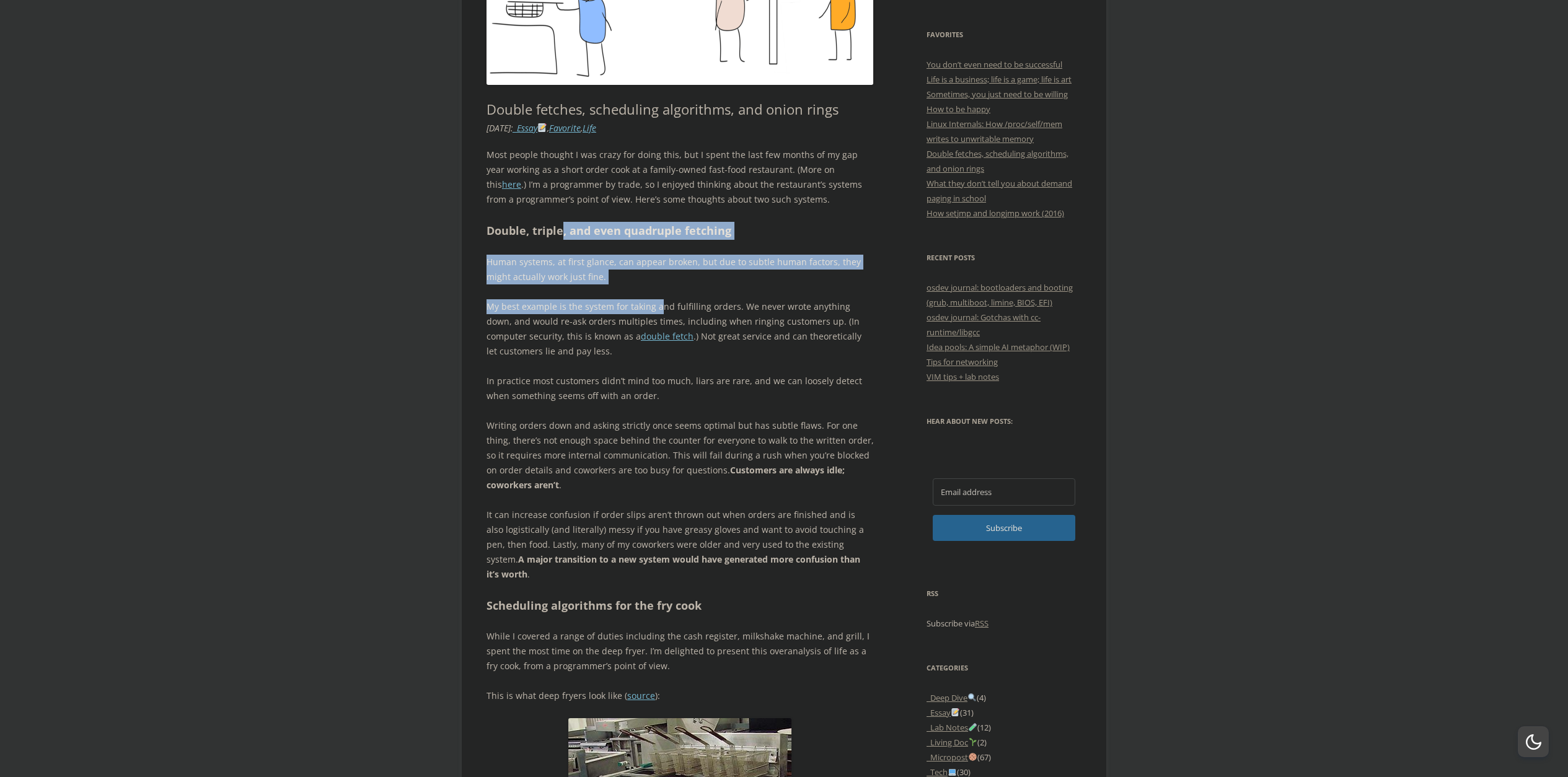
drag, startPoint x: 658, startPoint y: 285, endPoint x: 561, endPoint y: 229, distance: 112.0
click at [561, 229] on h2 "Double, triple, and even quadruple fetching" at bounding box center [680, 231] width 387 height 18
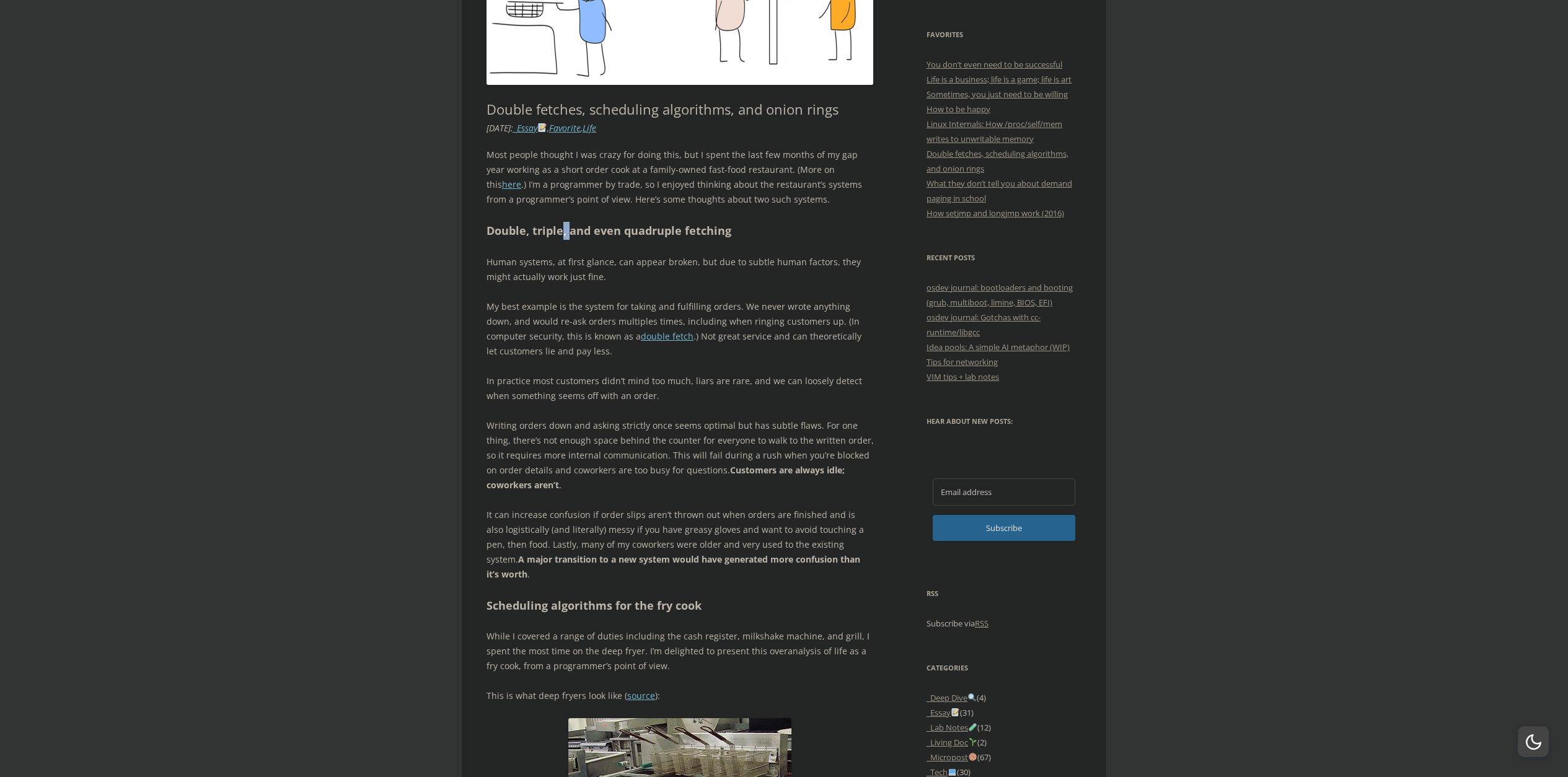
click at [561, 229] on h2 "Double, triple, and even quadruple fetching" at bounding box center [680, 231] width 387 height 18
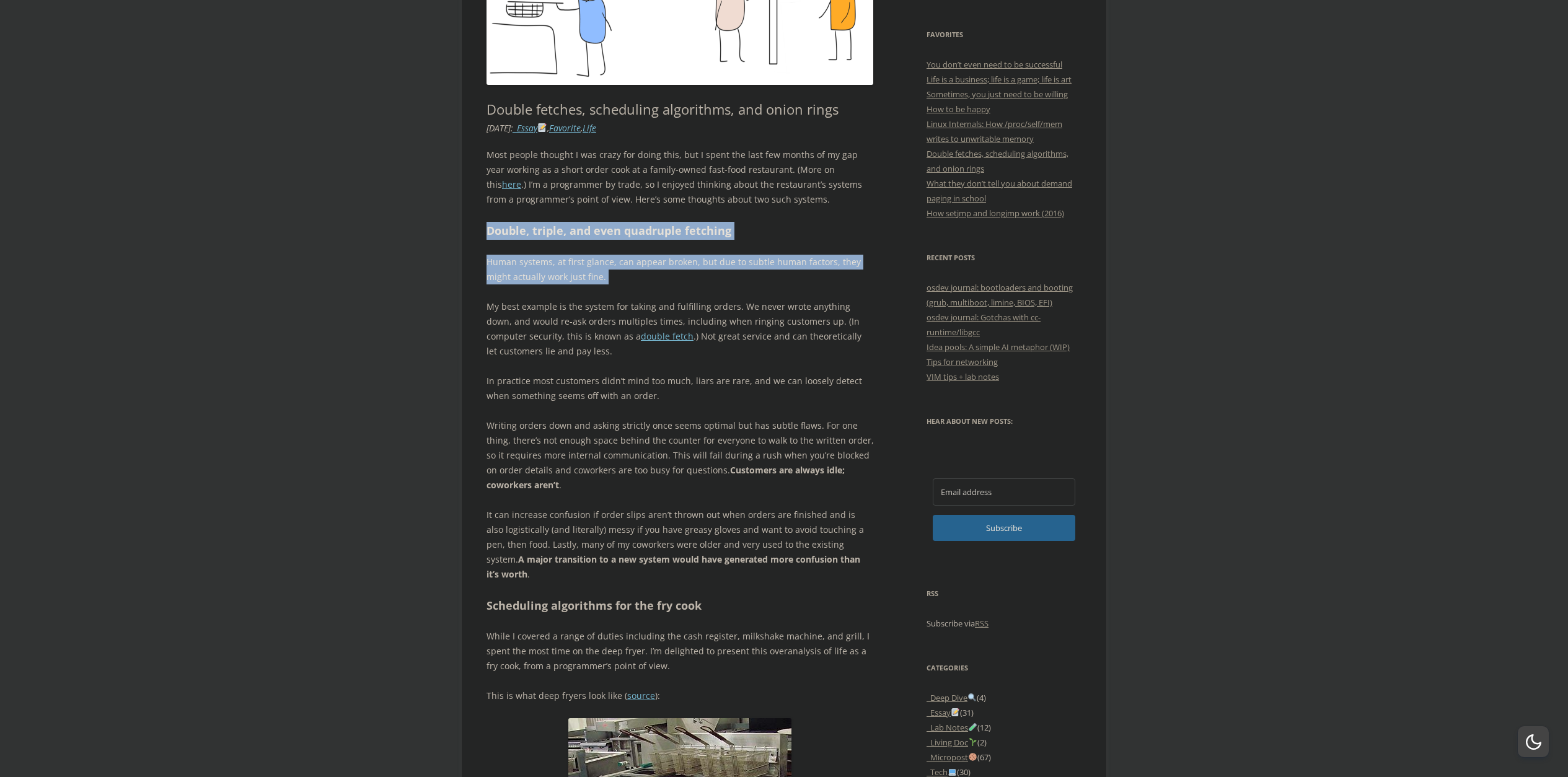
drag, startPoint x: 561, startPoint y: 229, endPoint x: 581, endPoint y: 284, distance: 58.5
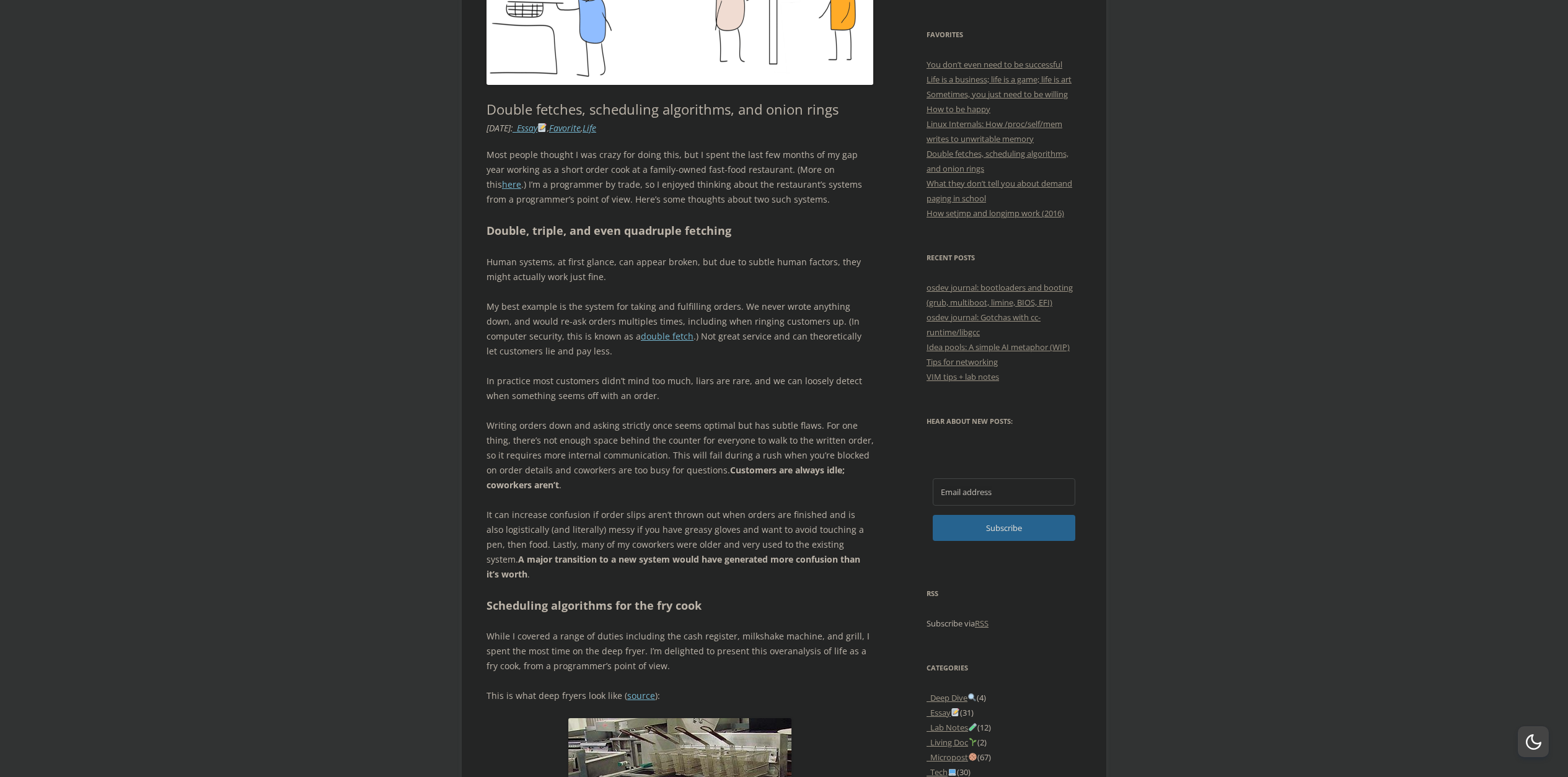
click at [609, 274] on p "Human systems, at first glance, can appear broken, but due to subtle human fact…" at bounding box center [680, 269] width 387 height 30
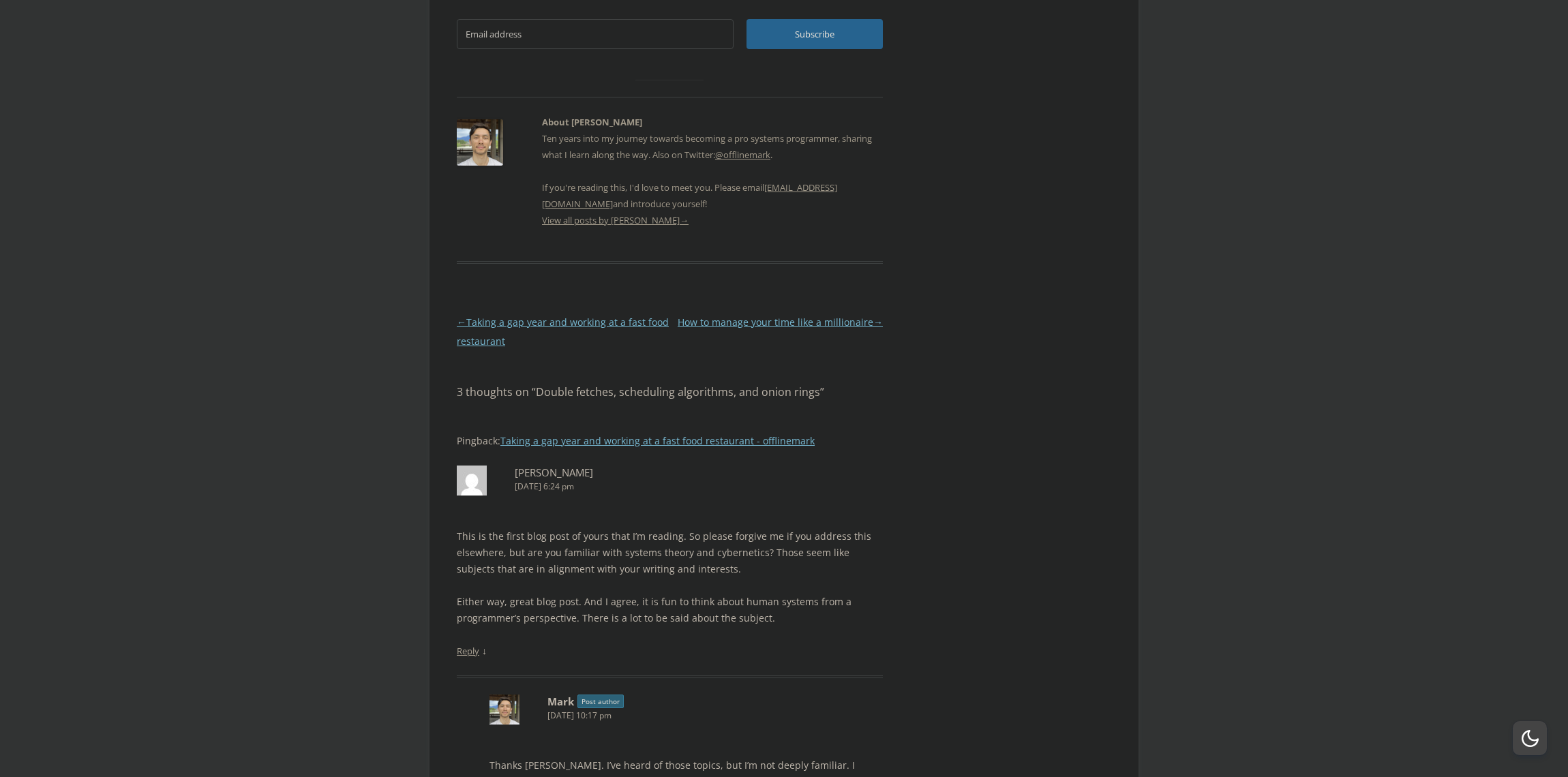
scroll to position [3035, 0]
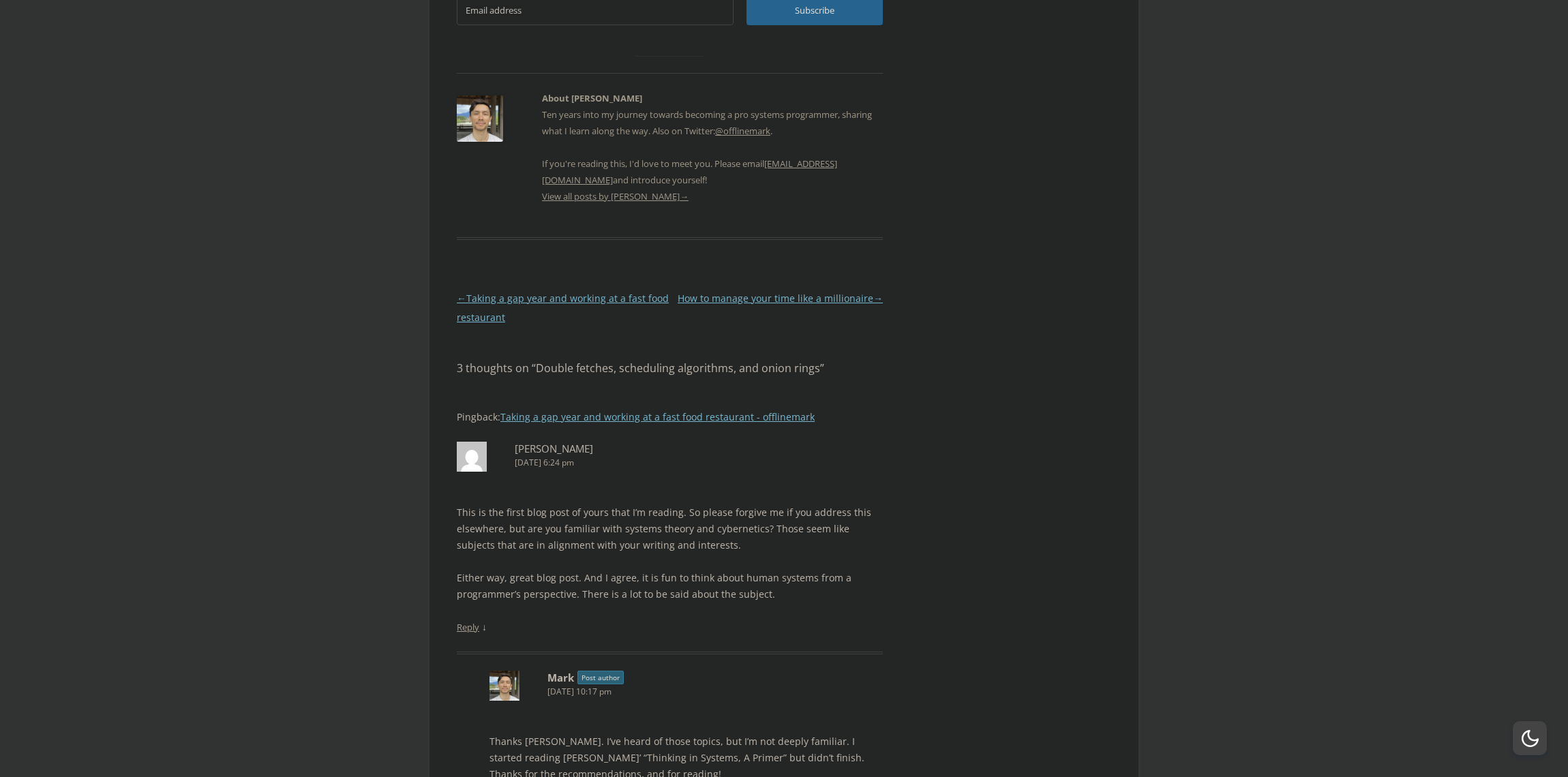
click at [605, 107] on p "Ten years into my journey towards becoming a pro systems programmer, sharing wh…" at bounding box center [712, 147] width 341 height 82
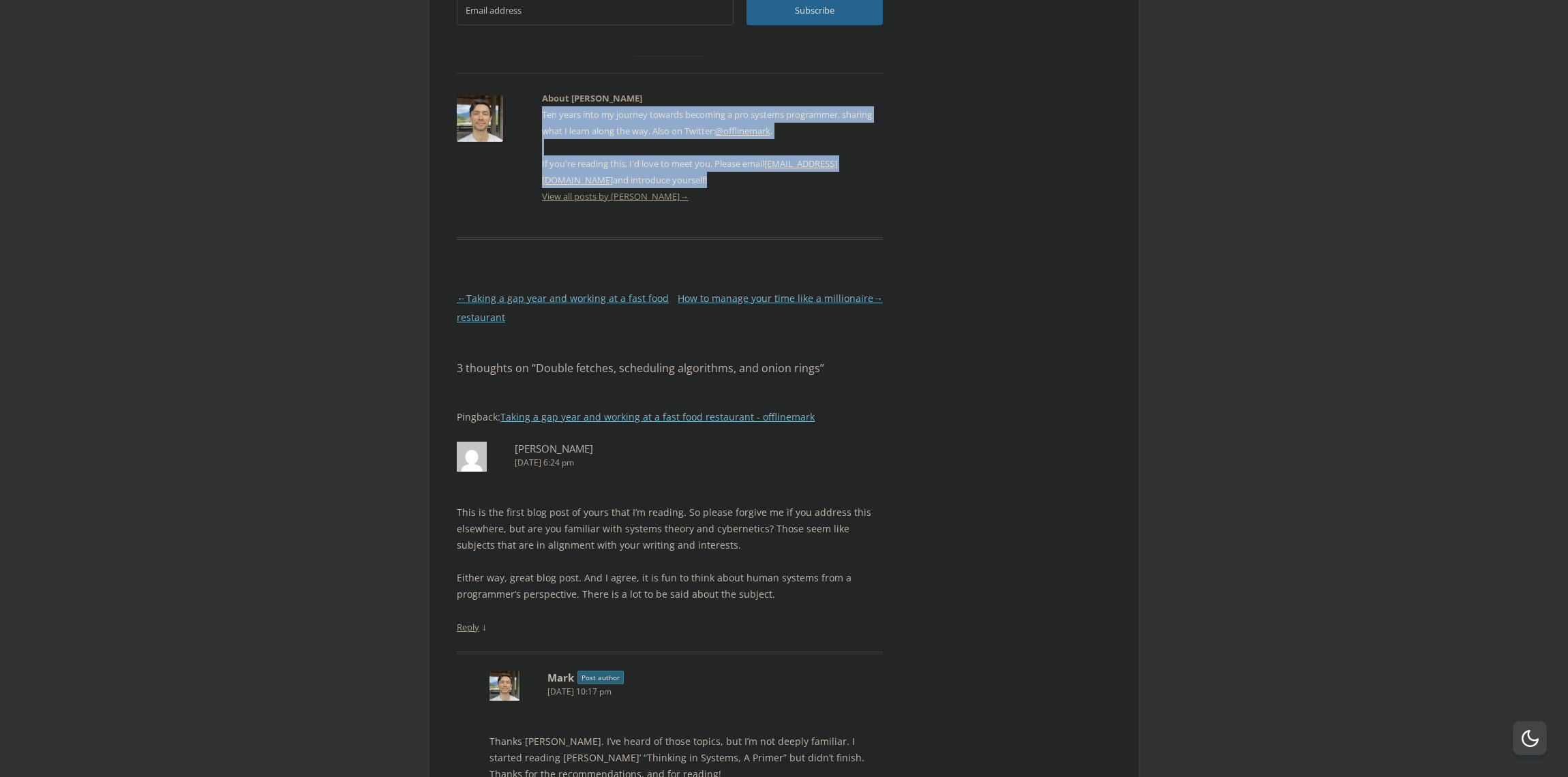
drag, startPoint x: 605, startPoint y: 55, endPoint x: 684, endPoint y: 104, distance: 93.0
click at [684, 107] on p "Ten years into my journey towards becoming a pro systems programmer, sharing wh…" at bounding box center [712, 147] width 341 height 82
click at [685, 107] on p "Ten years into my journey towards becoming a pro systems programmer, sharing wh…" at bounding box center [712, 147] width 341 height 82
drag, startPoint x: 685, startPoint y: 104, endPoint x: 611, endPoint y: 45, distance: 94.6
click at [611, 107] on p "Ten years into my journey towards becoming a pro systems programmer, sharing wh…" at bounding box center [712, 147] width 341 height 82
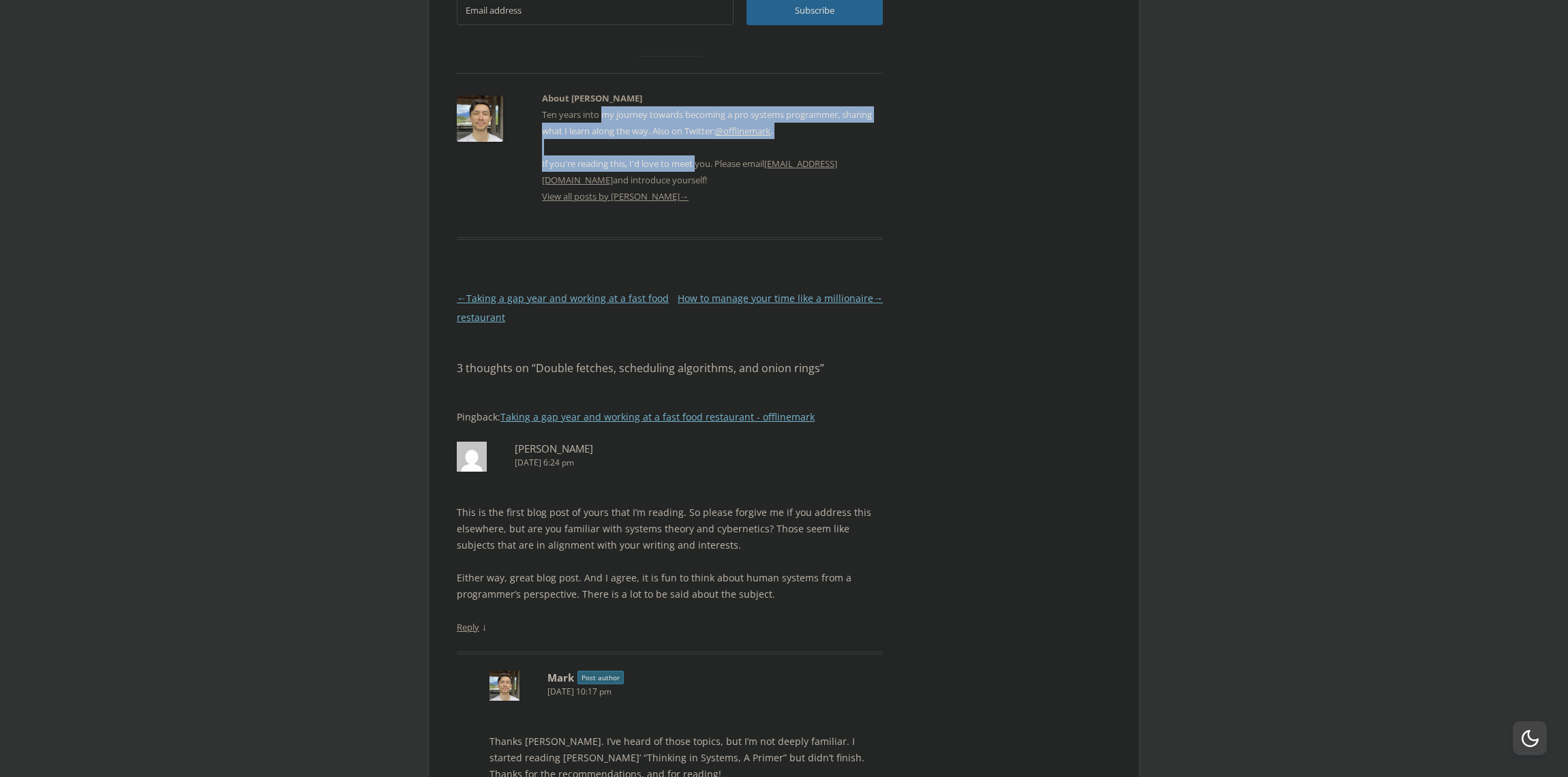
click at [611, 107] on p "Ten years into my journey towards becoming a pro systems programmer, sharing wh…" at bounding box center [712, 147] width 341 height 82
drag, startPoint x: 668, startPoint y: 109, endPoint x: 646, endPoint y: 84, distance: 33.3
click at [646, 107] on p "Ten years into my journey towards becoming a pro systems programmer, sharing wh…" at bounding box center [712, 147] width 341 height 82
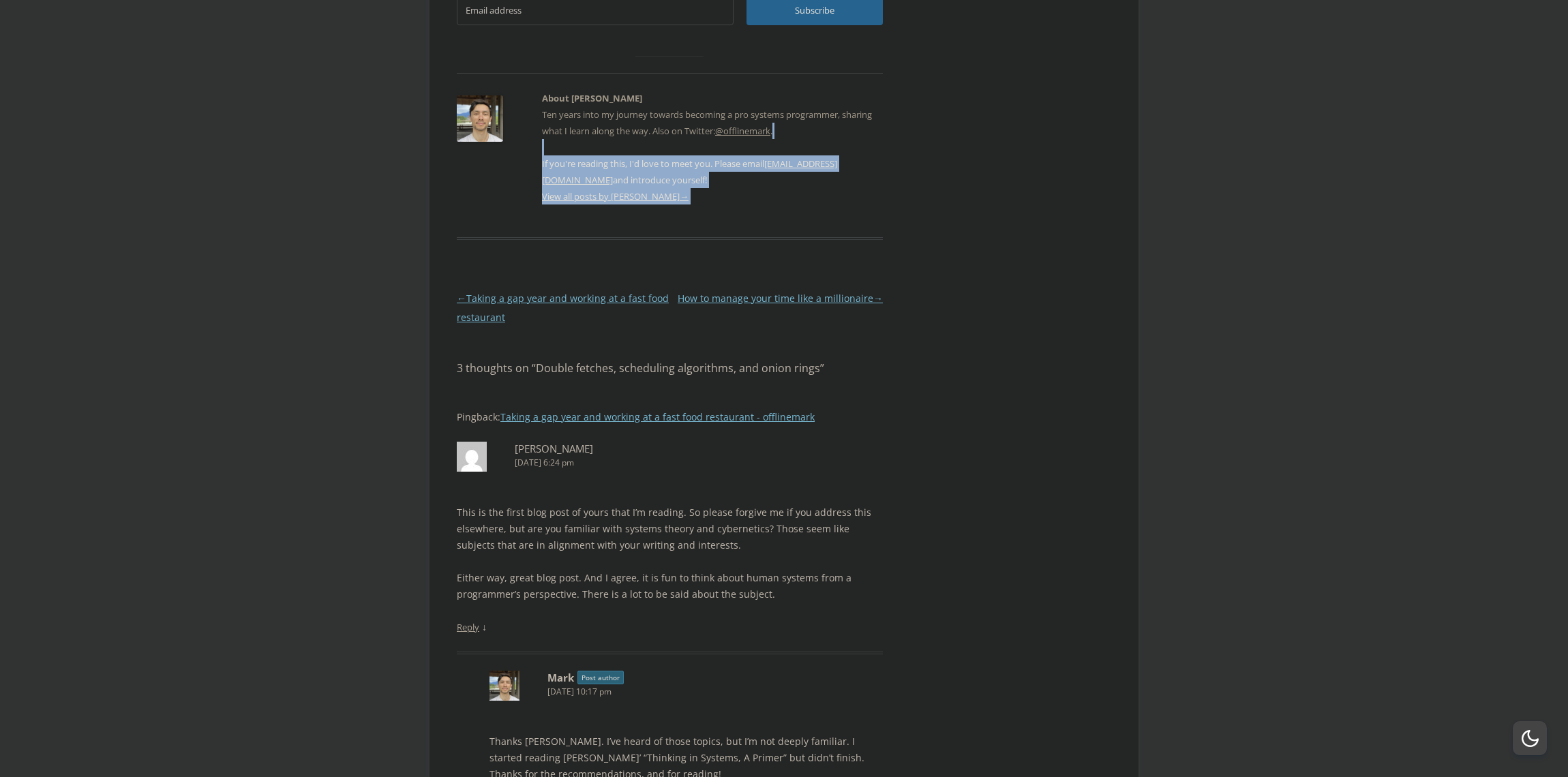
drag, startPoint x: 646, startPoint y: 84, endPoint x: 664, endPoint y: 125, distance: 44.8
click at [664, 125] on div "About [PERSON_NAME] years into my journey towards becoming a pro systems progra…" at bounding box center [712, 147] width 341 height 115
